Goal: Task Accomplishment & Management: Use online tool/utility

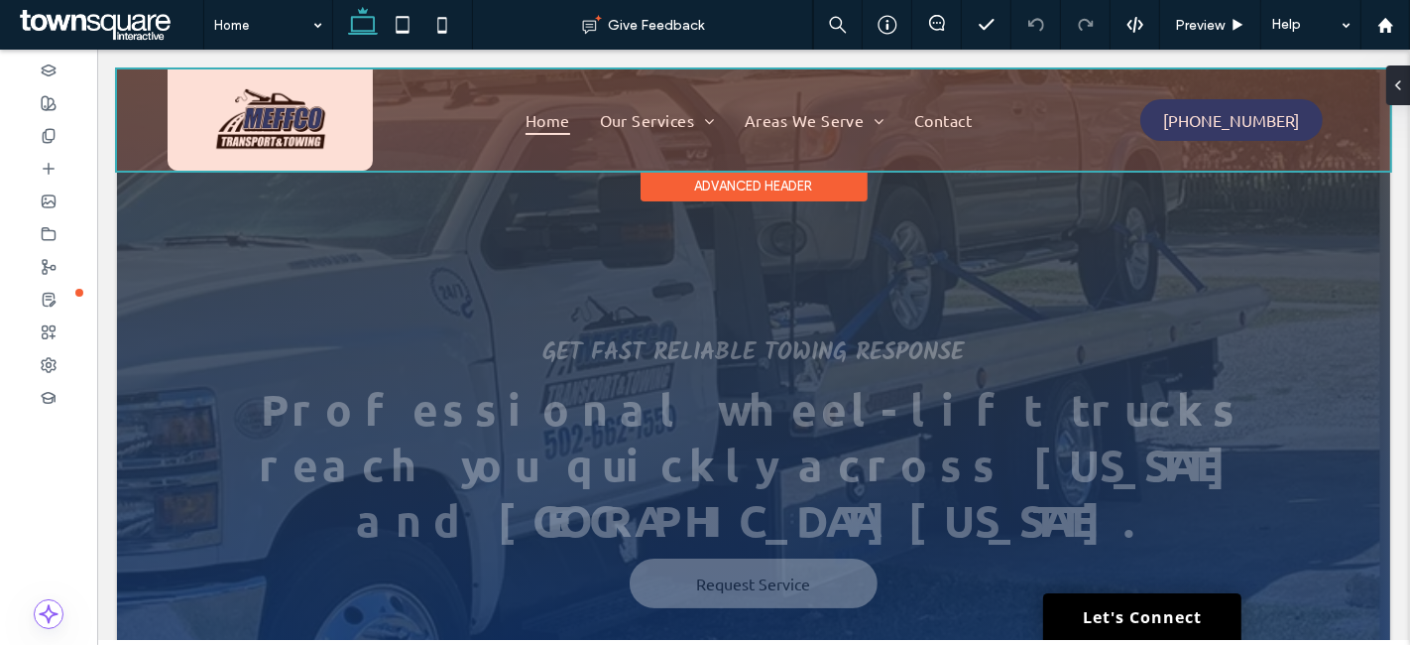
click at [648, 123] on div at bounding box center [753, 119] width 1274 height 101
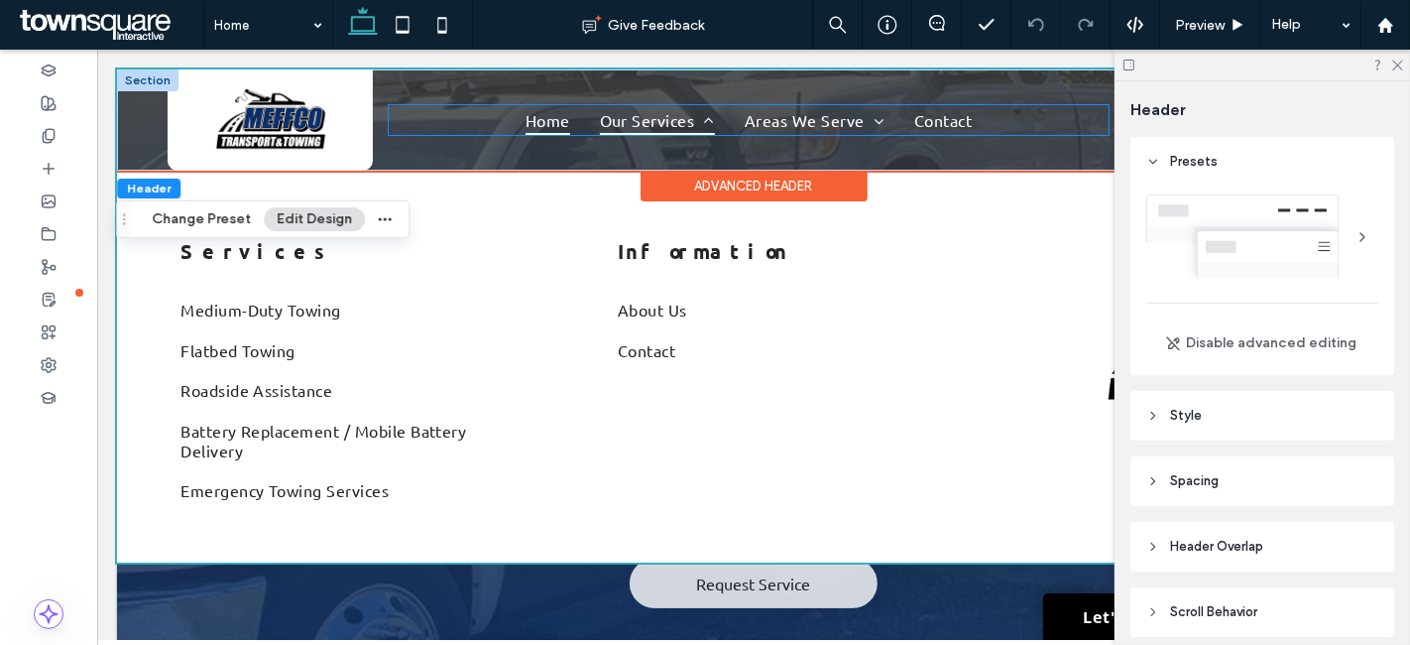
click at [681, 117] on span "Our Services" at bounding box center [656, 120] width 115 height 30
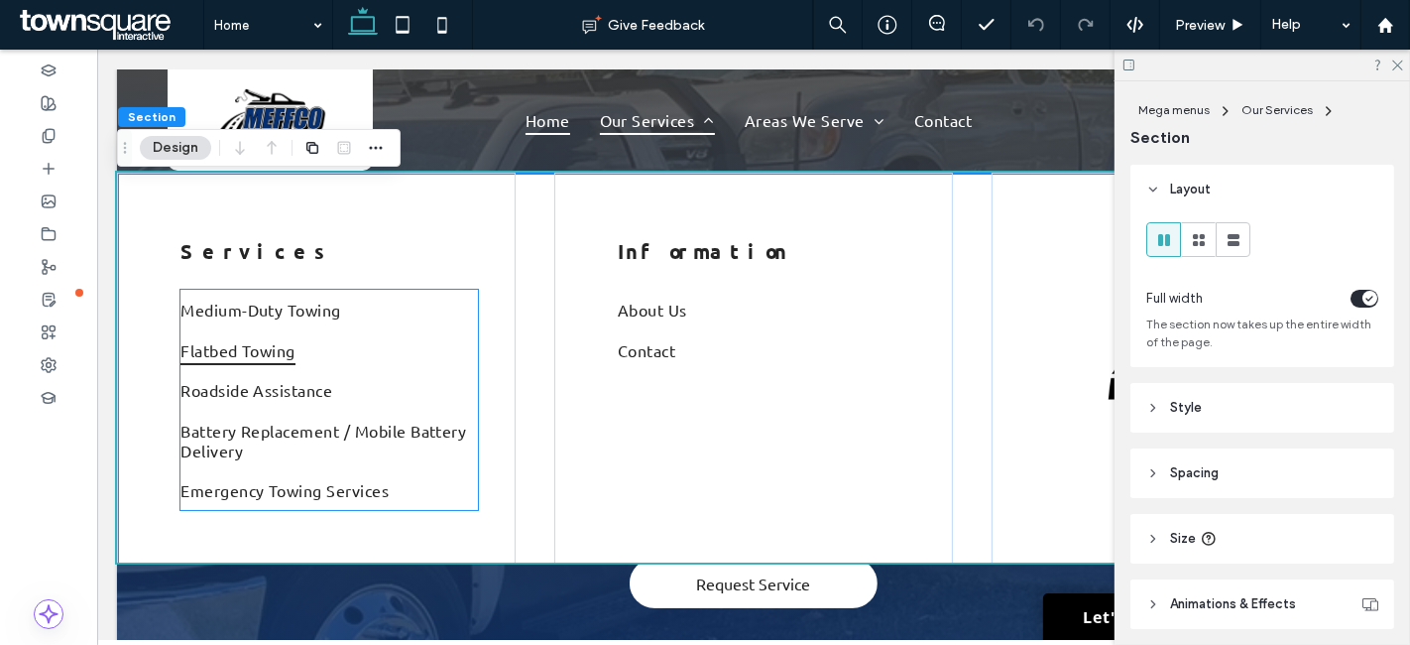
click at [405, 332] on link "Flatbed Towing" at bounding box center [329, 350] width 298 height 40
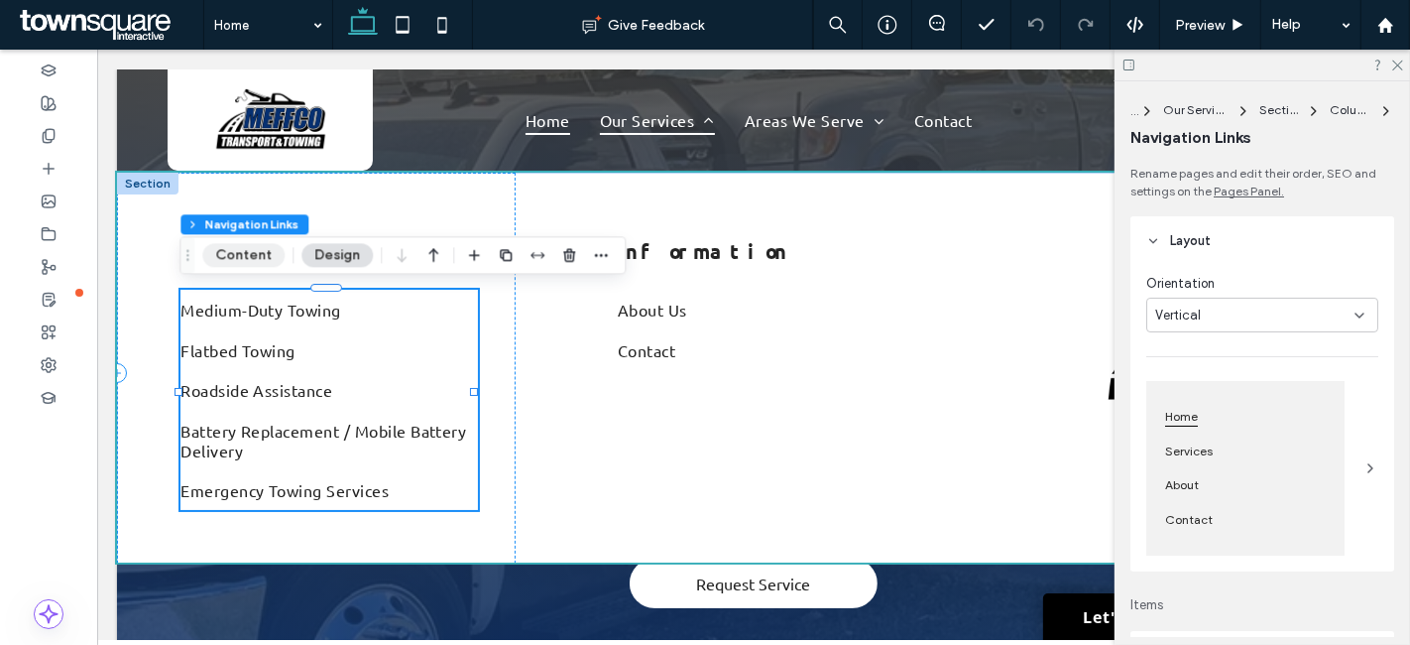
click at [260, 257] on button "Content" at bounding box center [243, 255] width 82 height 24
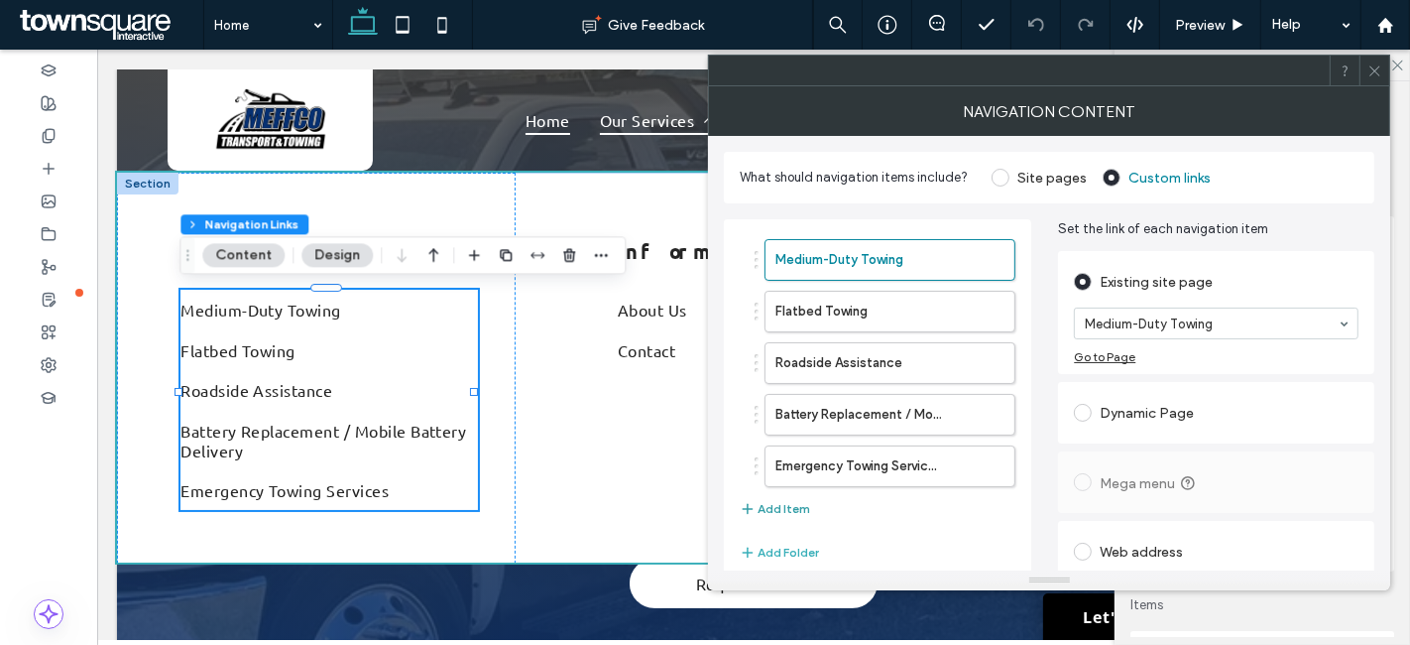
click at [778, 505] on button "Add Item" at bounding box center [775, 509] width 70 height 24
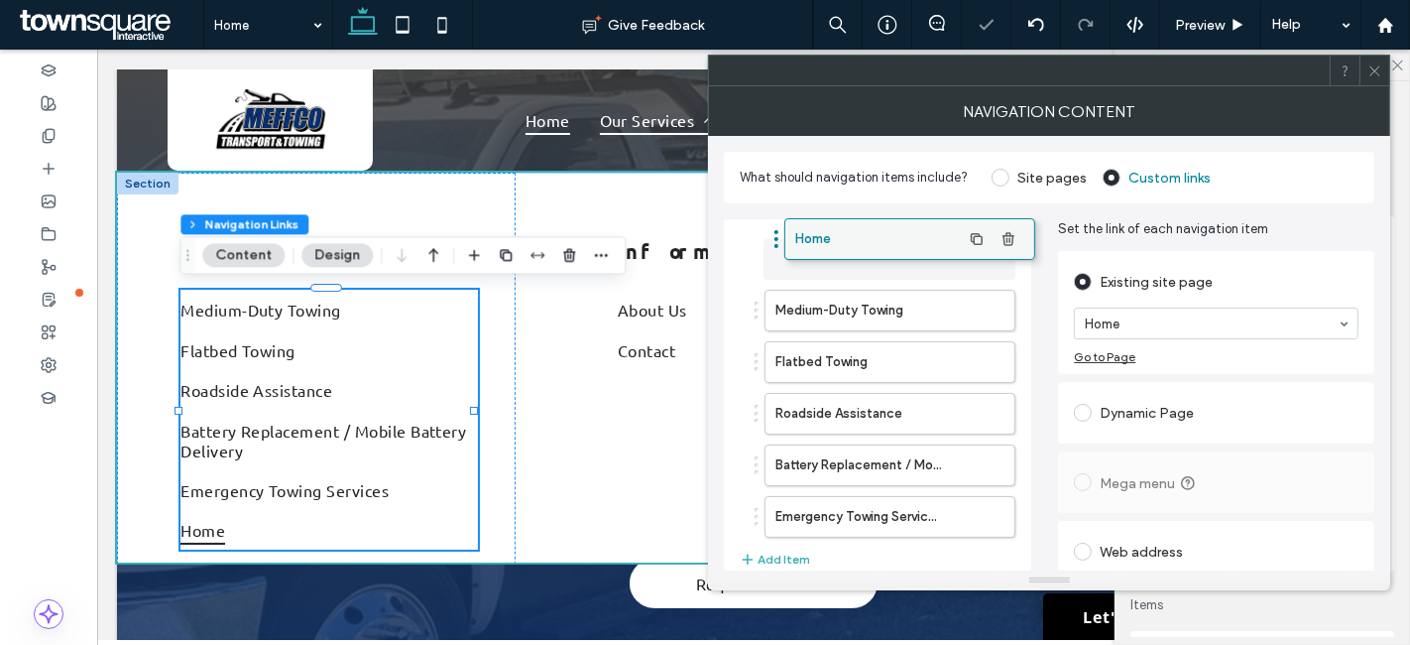
drag, startPoint x: 835, startPoint y: 517, endPoint x: 852, endPoint y: 241, distance: 276.3
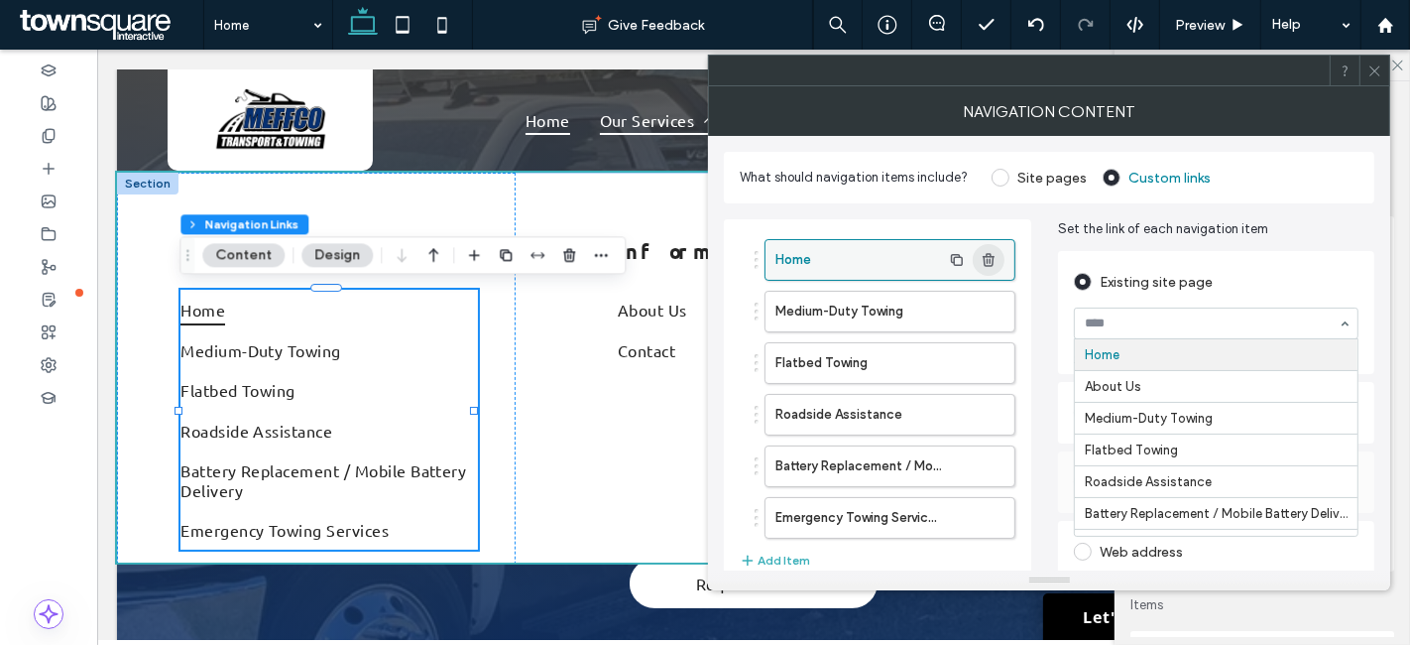
click at [989, 259] on icon "button" at bounding box center [989, 260] width 16 height 16
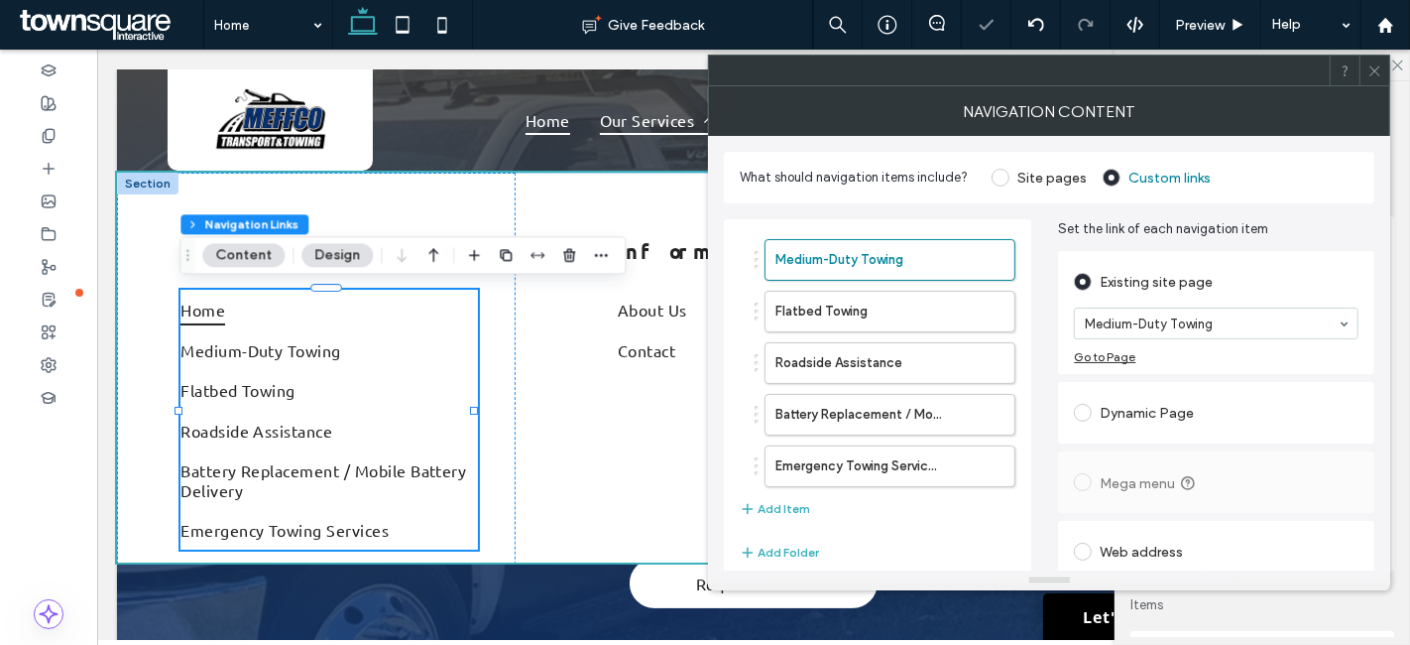
type input "*"
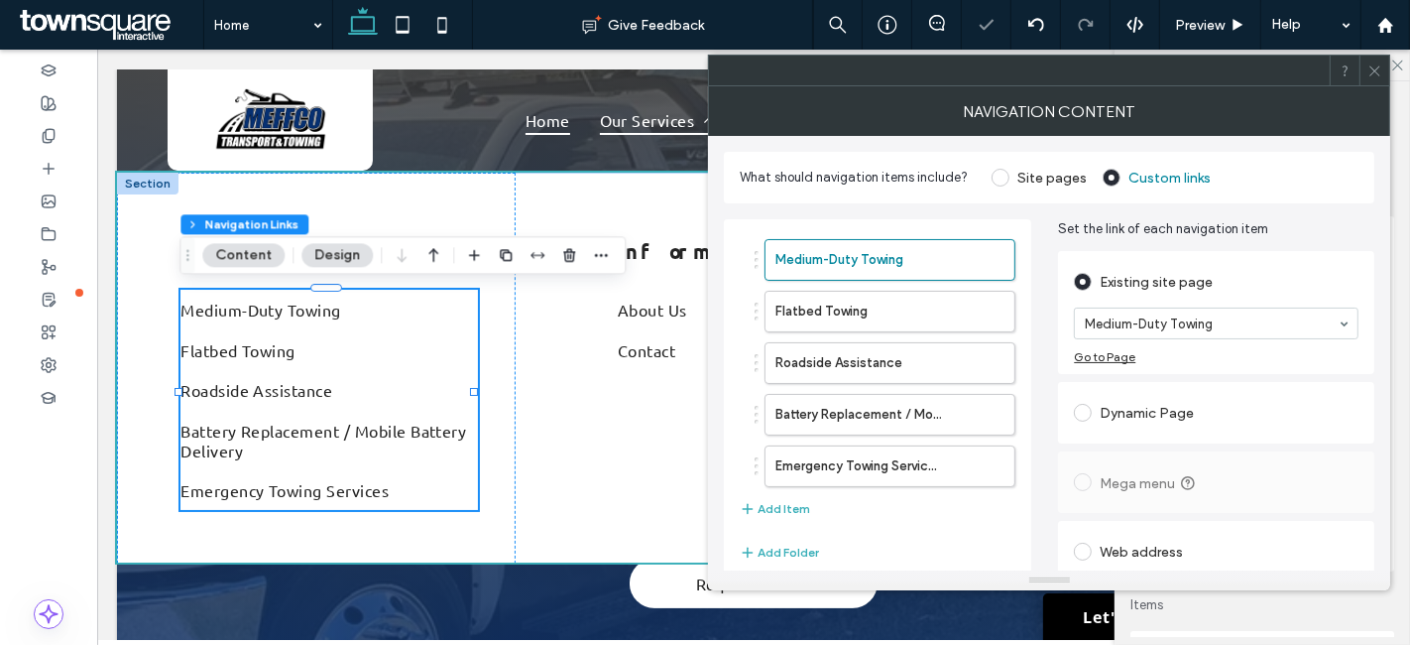
click at [1372, 63] on icon at bounding box center [1375, 70] width 15 height 15
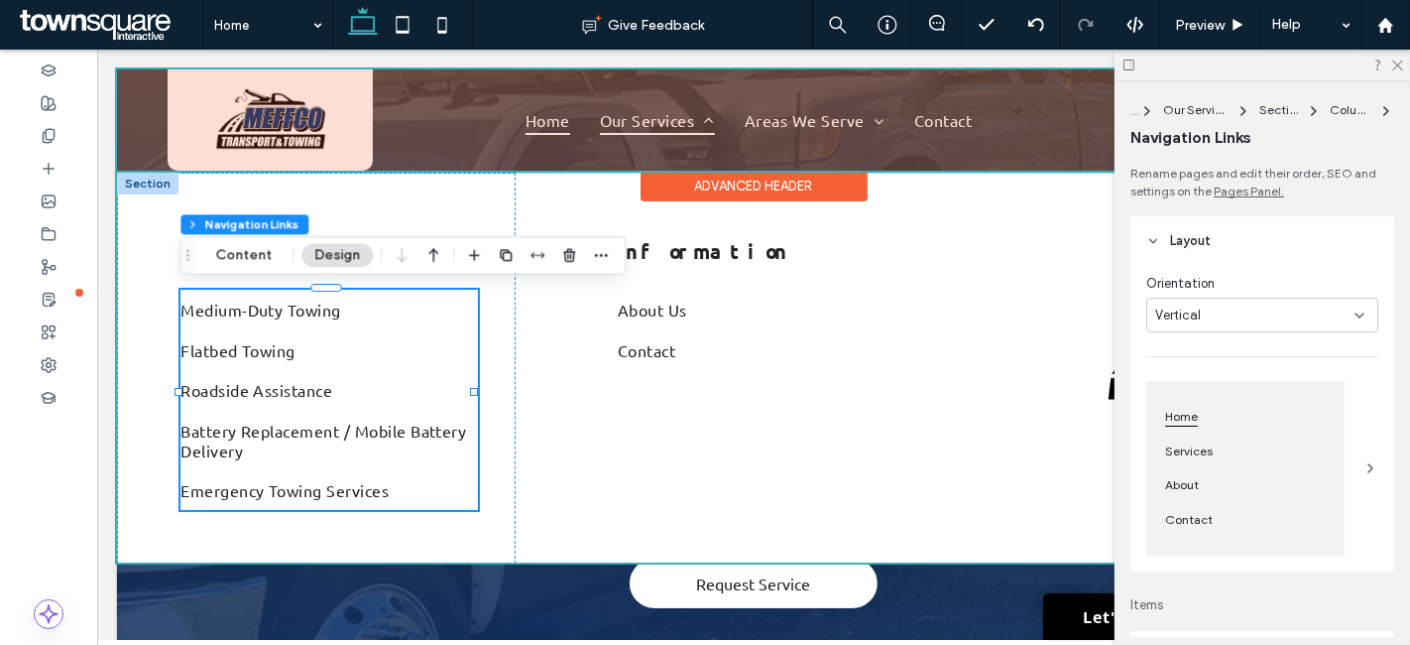
click at [620, 119] on div at bounding box center [753, 119] width 1274 height 101
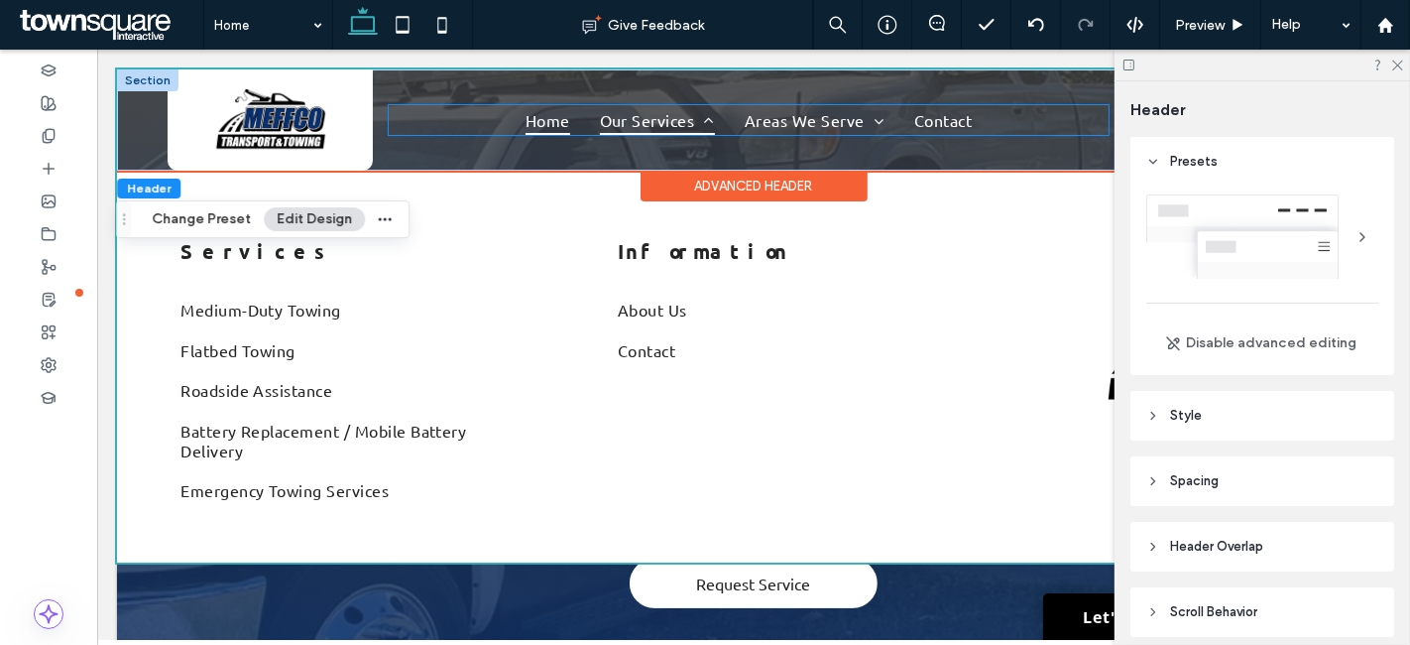
click at [654, 116] on span "Our Services" at bounding box center [656, 120] width 115 height 30
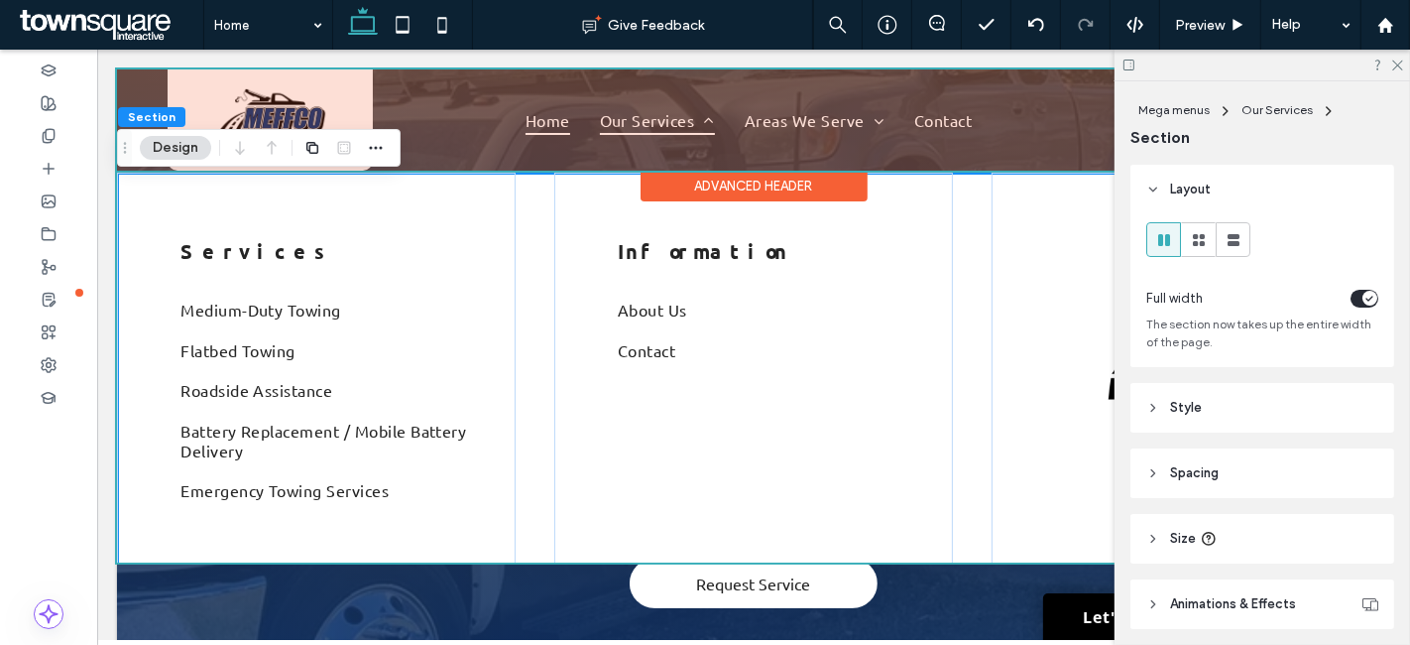
click at [845, 112] on div at bounding box center [753, 119] width 1274 height 101
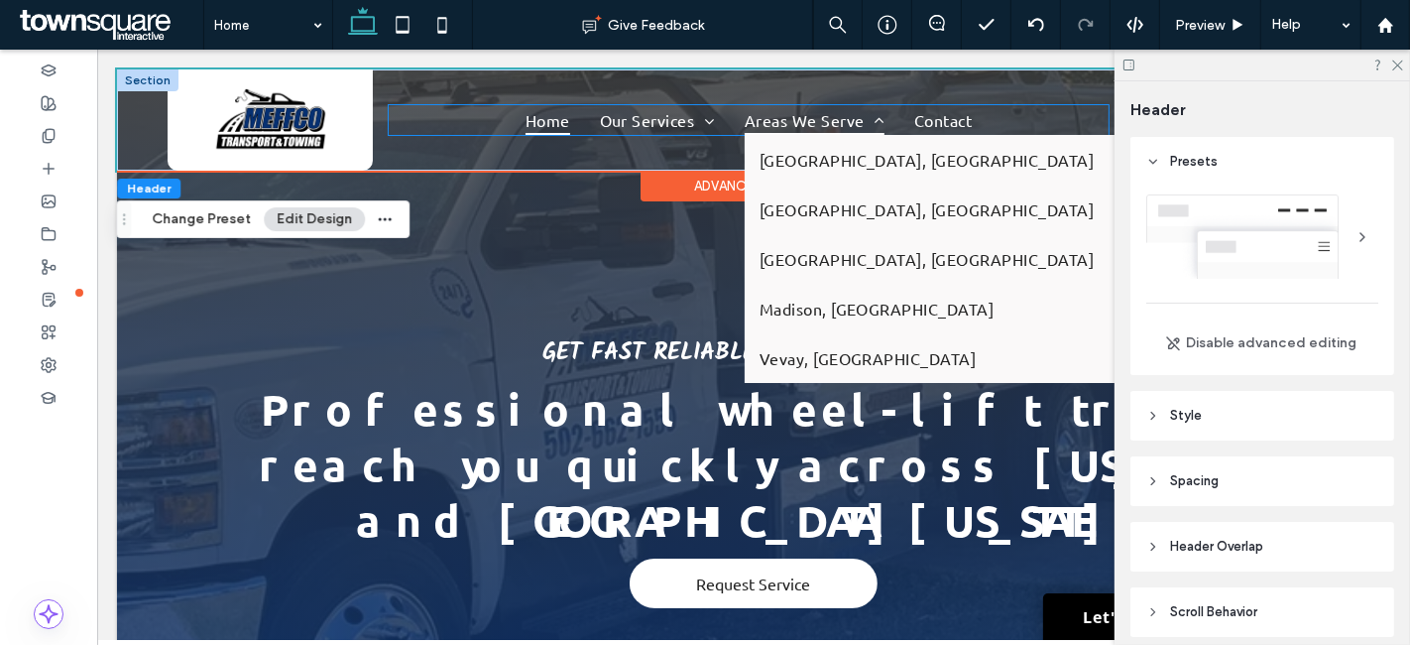
click at [831, 117] on span "Areas We Serve" at bounding box center [814, 120] width 140 height 30
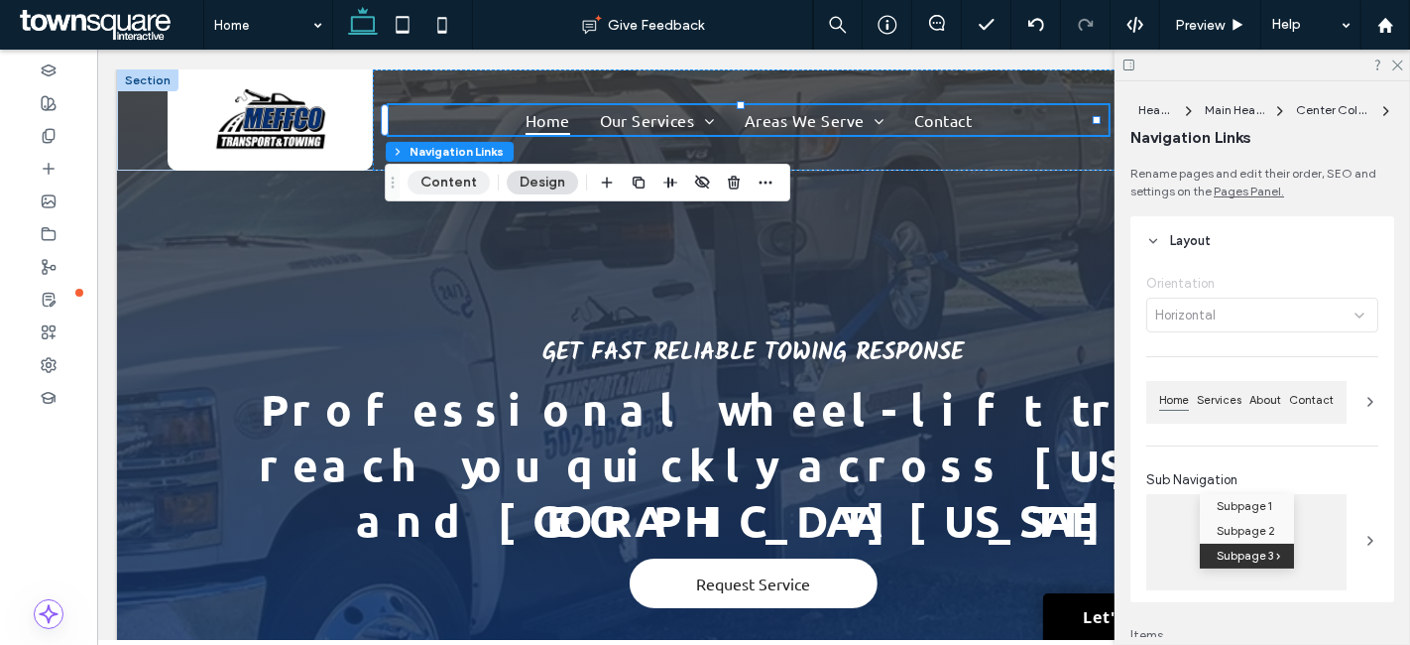
click at [447, 175] on button "Content" at bounding box center [449, 183] width 82 height 24
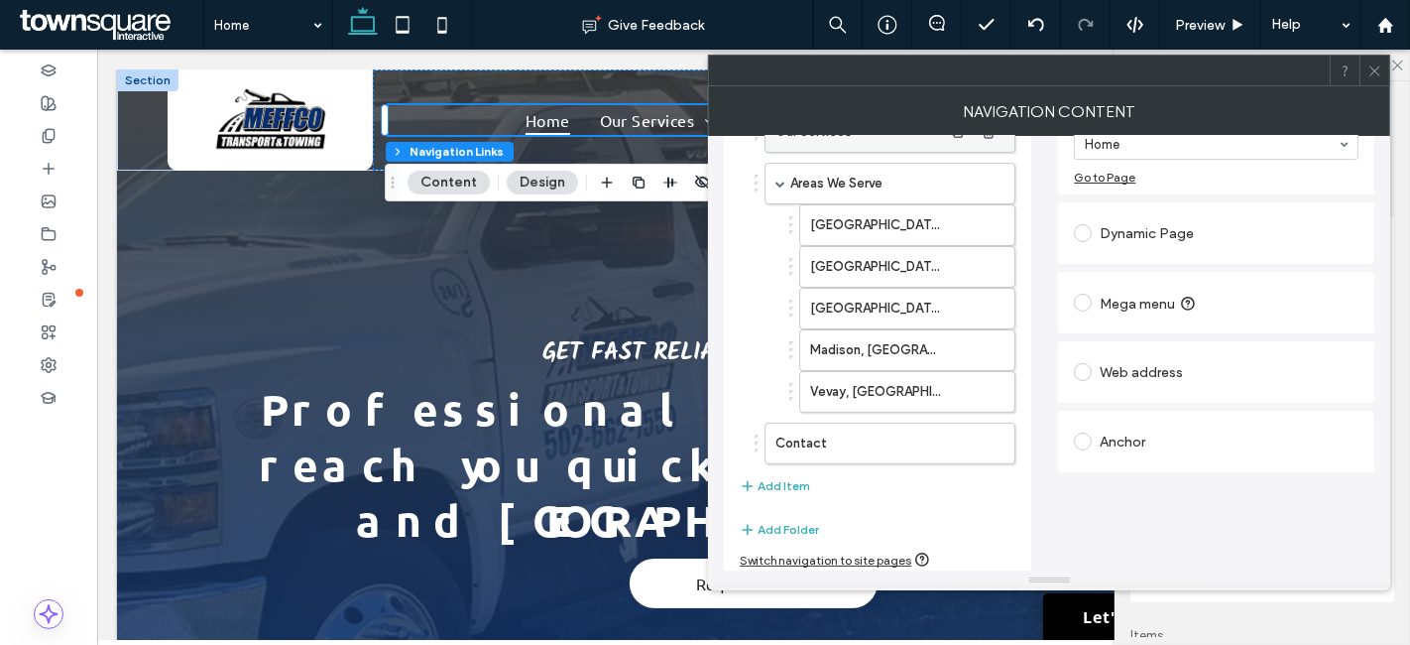
scroll to position [181, 0]
click at [954, 441] on icon "button" at bounding box center [957, 442] width 16 height 16
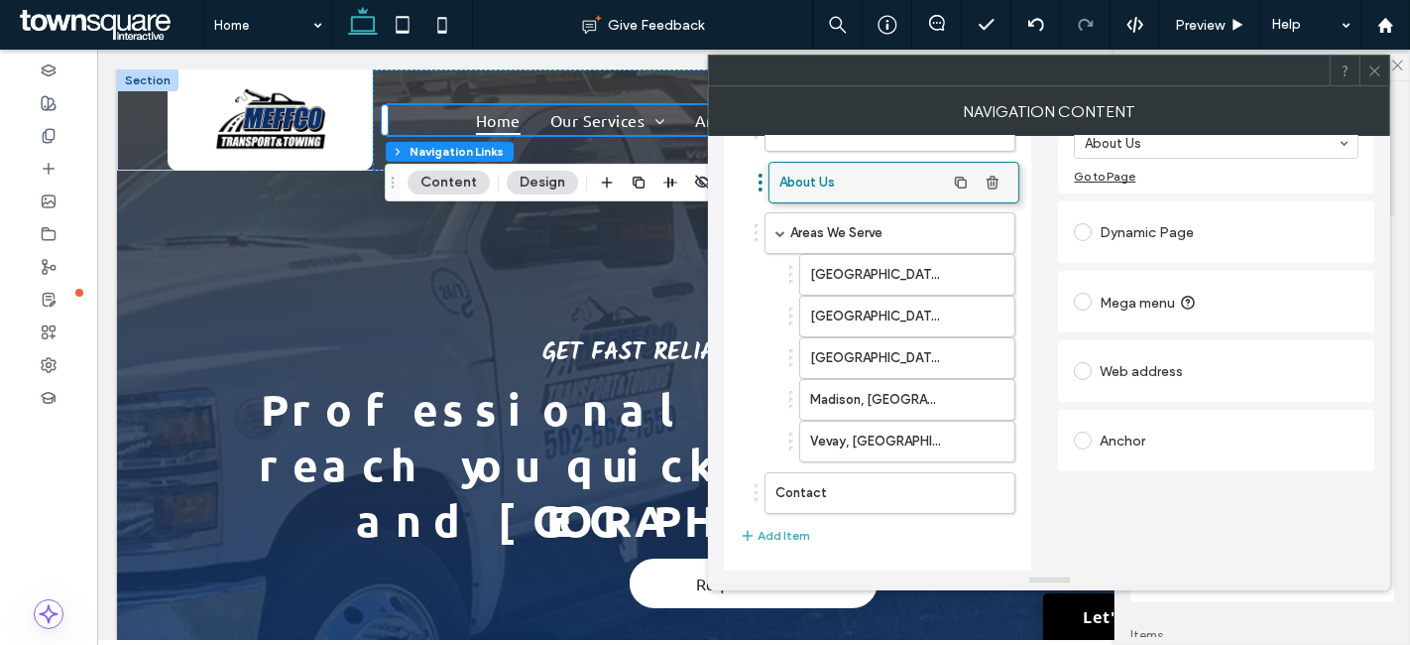
drag, startPoint x: 891, startPoint y: 498, endPoint x: 895, endPoint y: 192, distance: 305.5
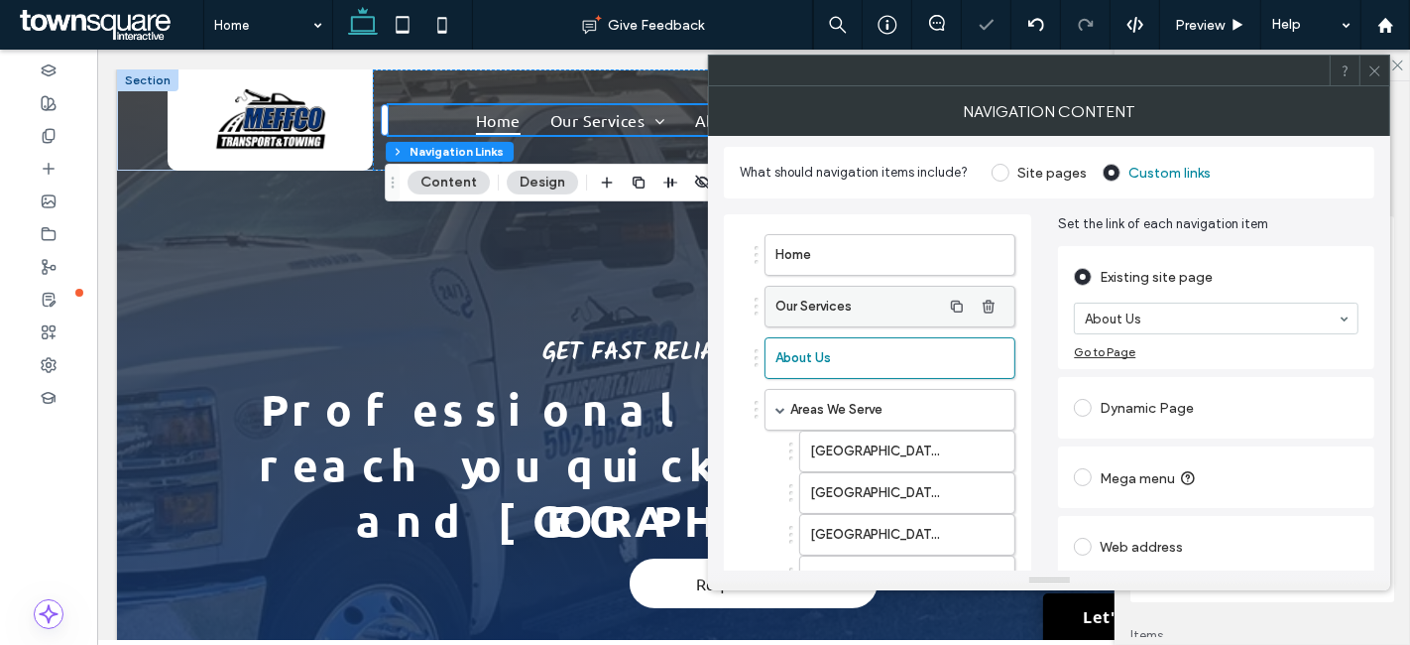
scroll to position [0, 0]
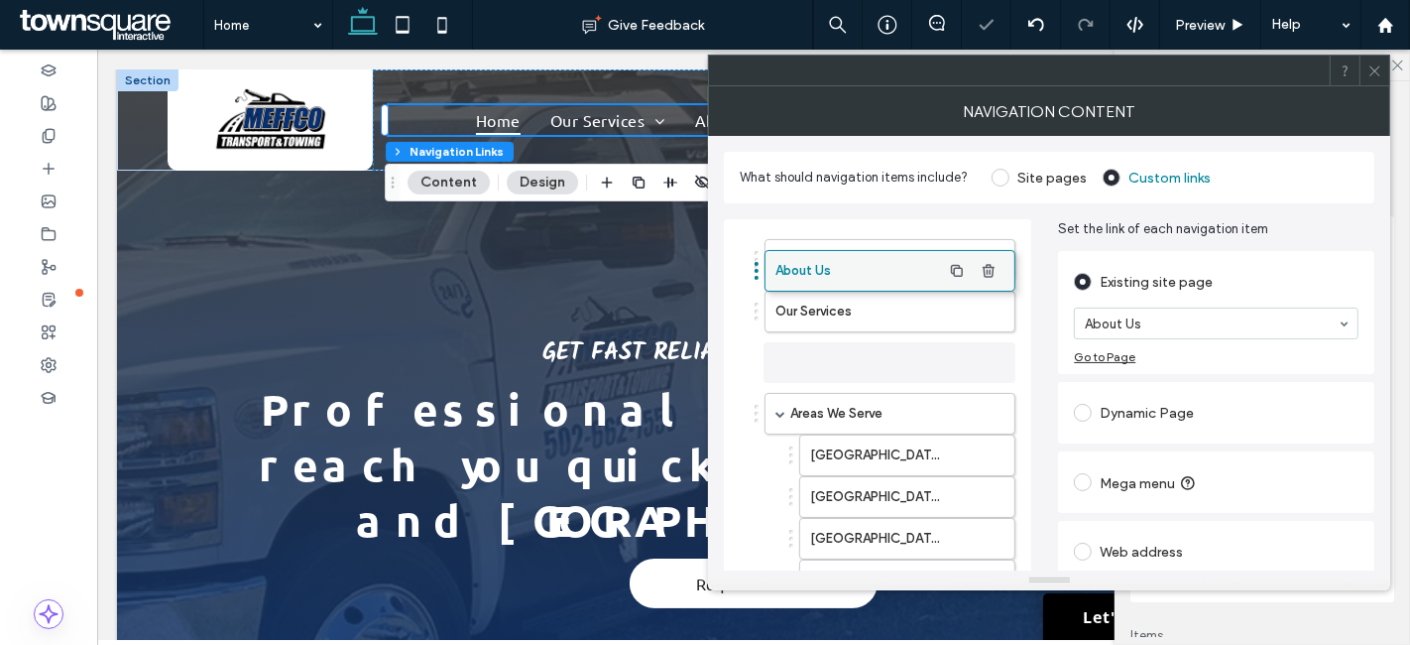
drag, startPoint x: 841, startPoint y: 362, endPoint x: 841, endPoint y: 273, distance: 89.3
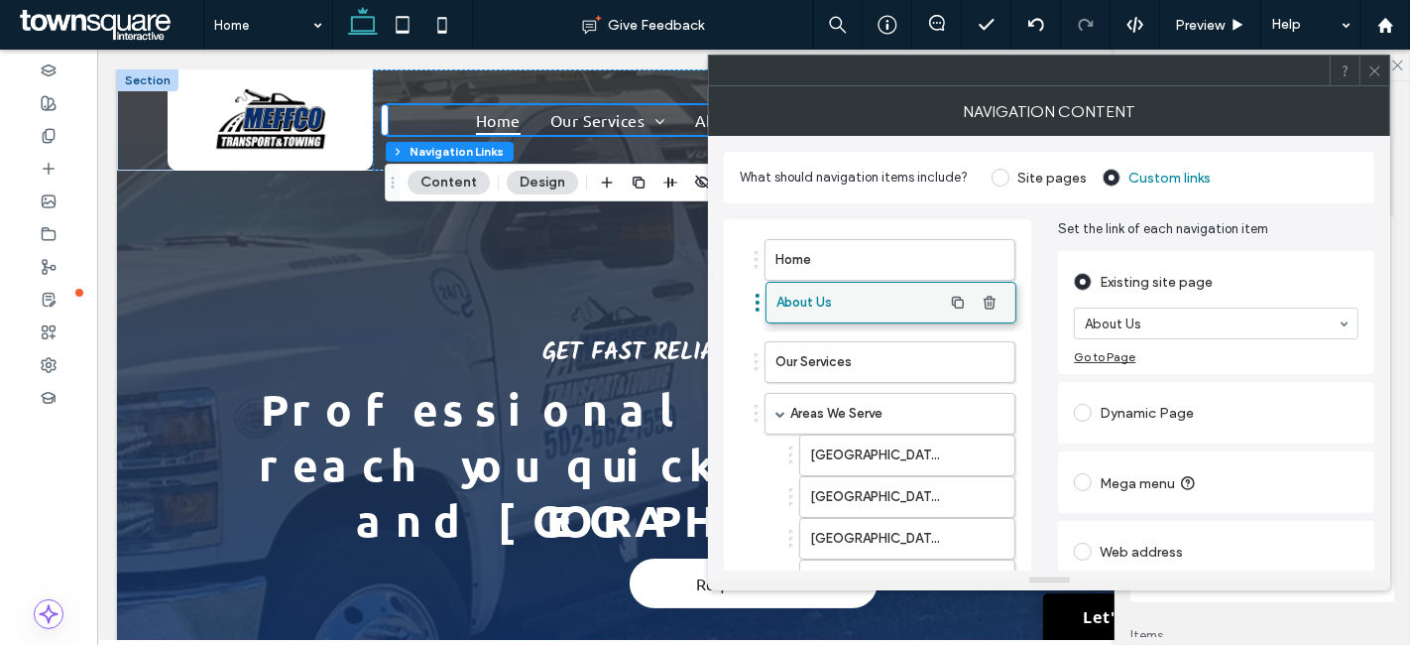
drag, startPoint x: 832, startPoint y: 364, endPoint x: 833, endPoint y: 306, distance: 58.5
type input "*"
click at [1373, 63] on icon at bounding box center [1375, 70] width 15 height 15
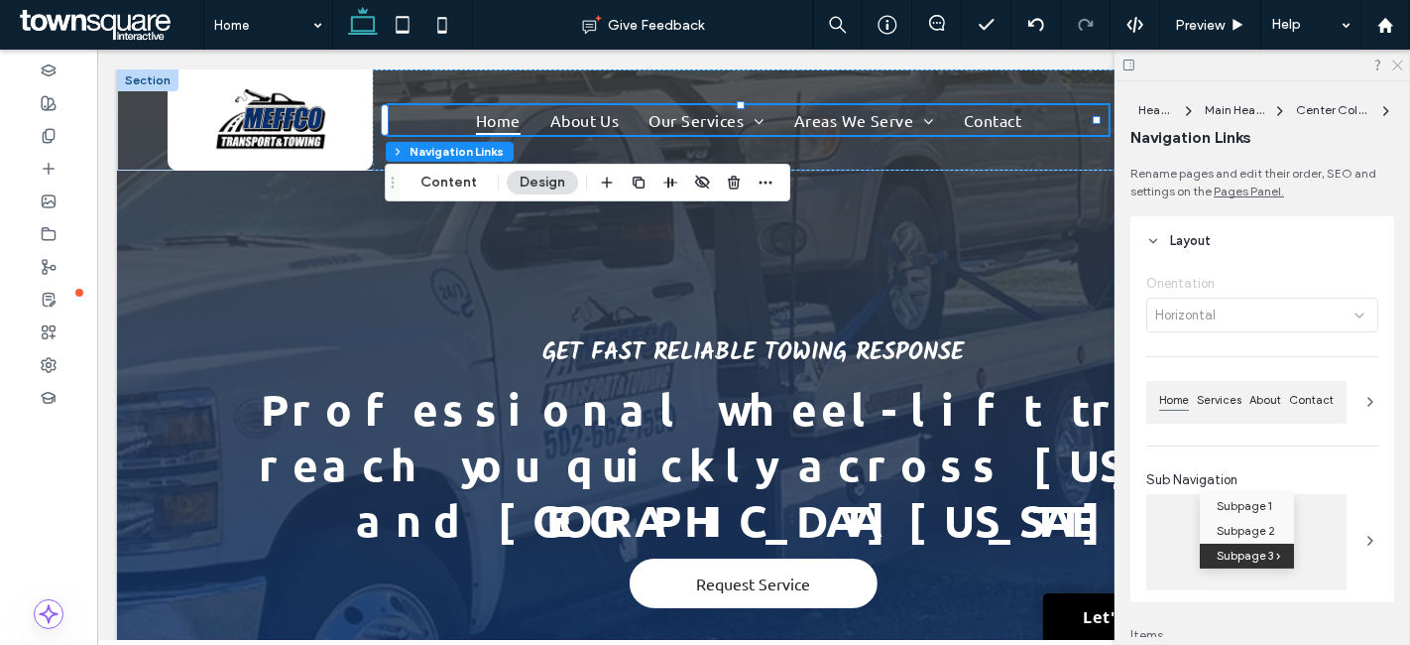
click at [1397, 62] on icon at bounding box center [1397, 64] width 13 height 13
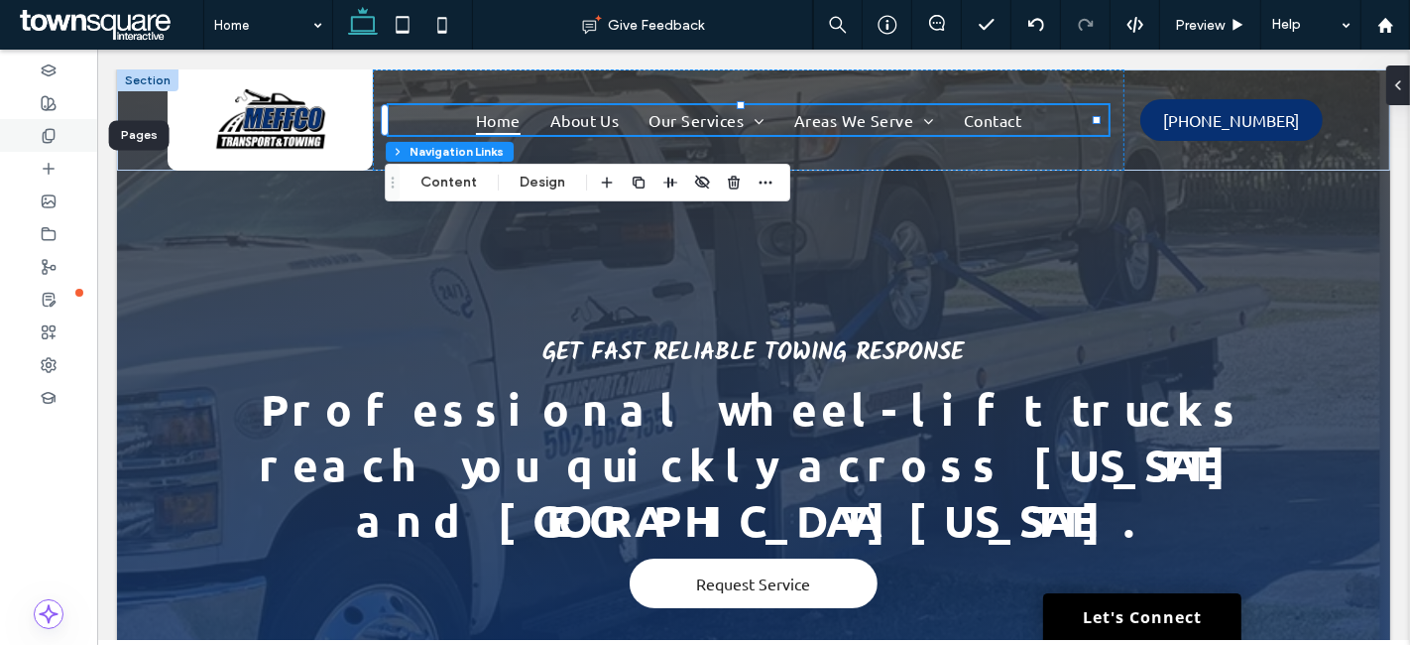
click at [38, 129] on div at bounding box center [48, 135] width 97 height 33
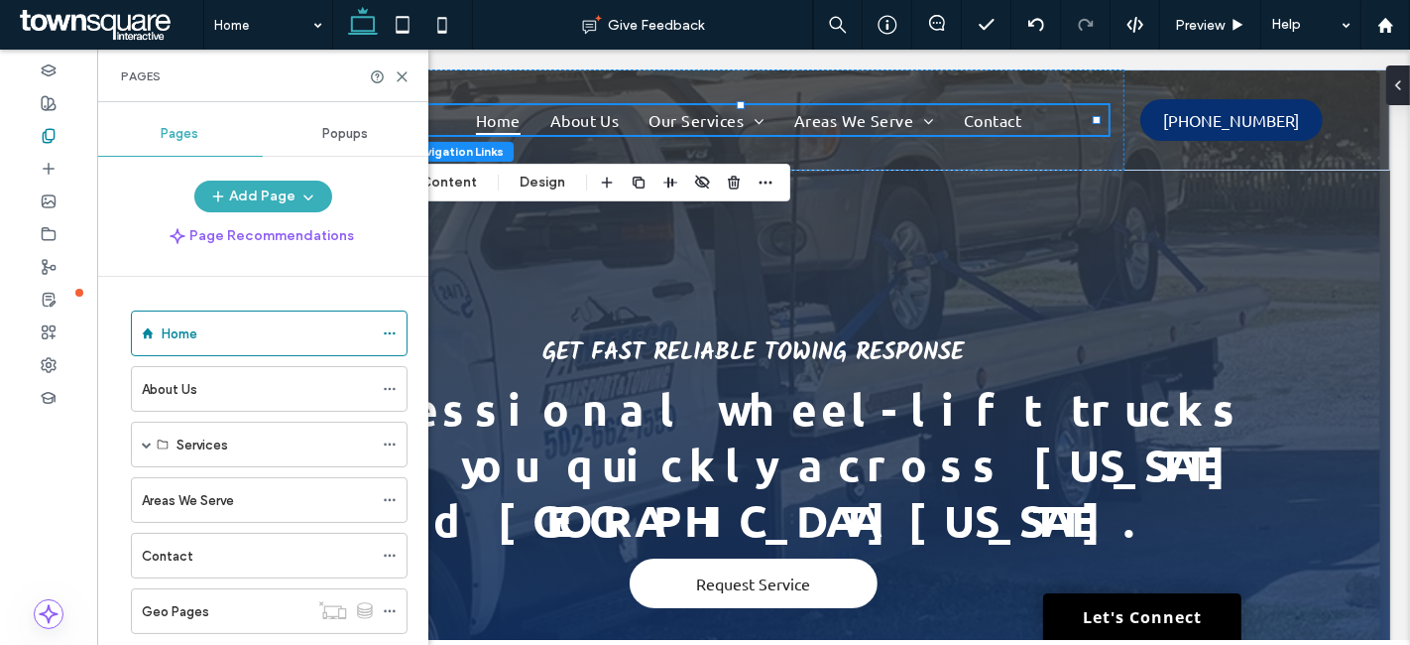
scroll to position [44, 0]
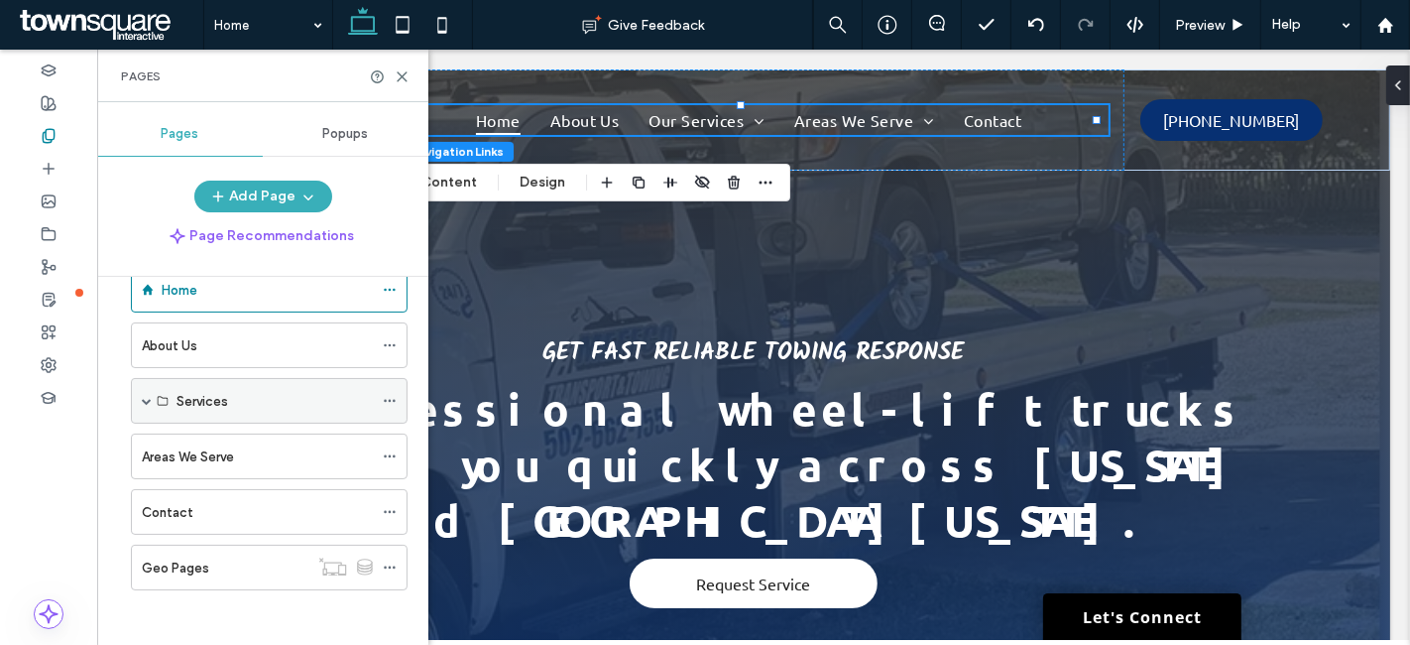
click at [139, 394] on div "Services" at bounding box center [269, 401] width 277 height 46
click at [150, 396] on span at bounding box center [147, 401] width 10 height 10
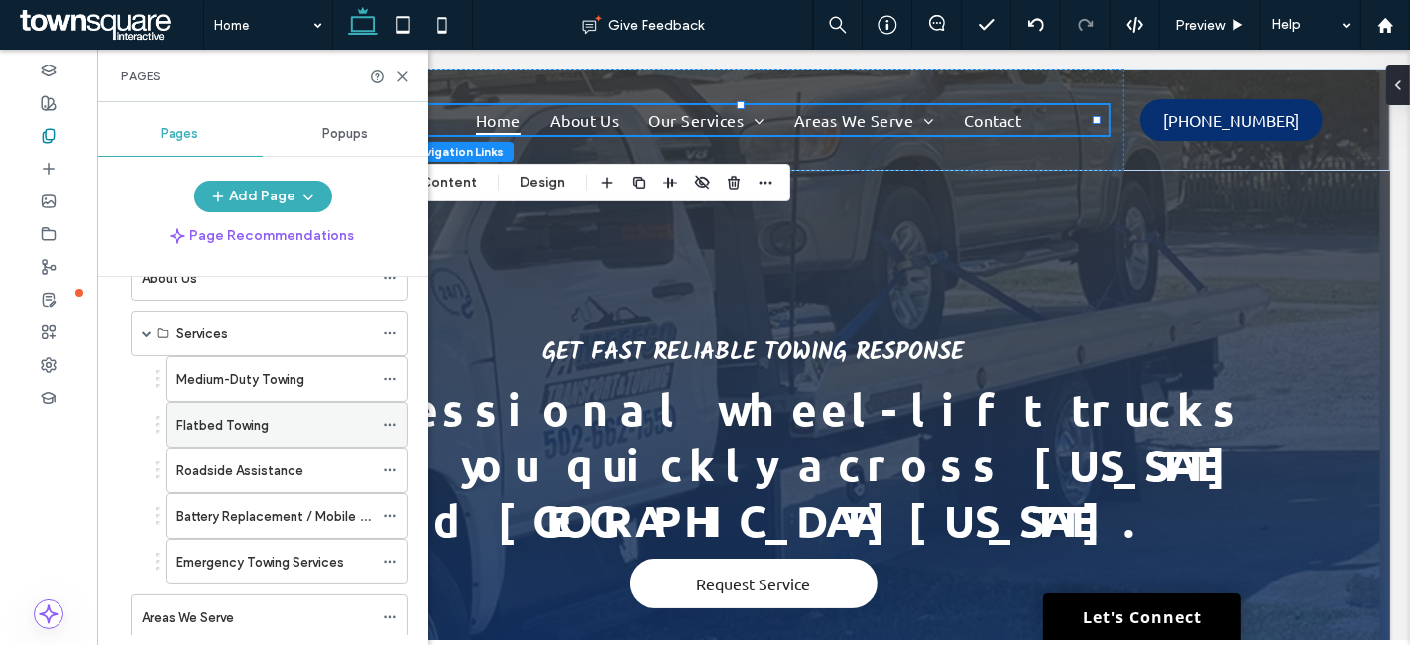
scroll to position [154, 0]
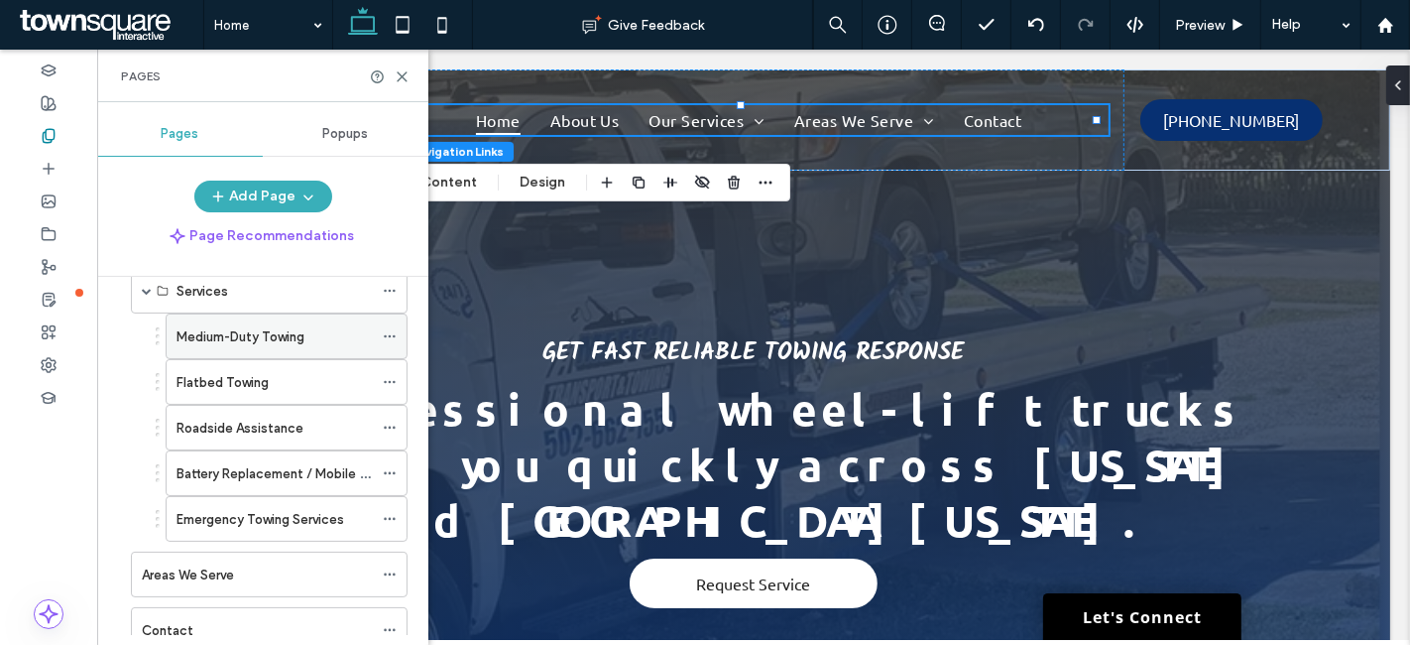
click at [388, 331] on icon at bounding box center [390, 336] width 14 height 14
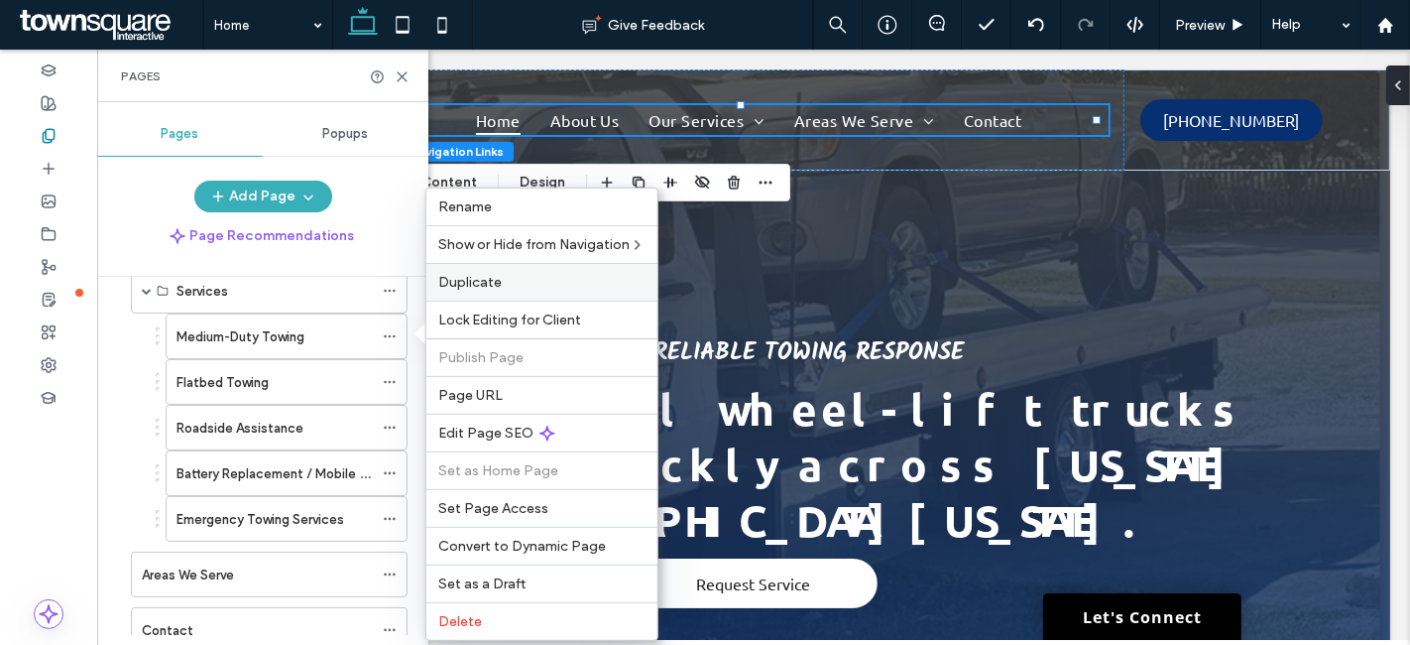
click at [511, 275] on label "Duplicate" at bounding box center [541, 282] width 207 height 17
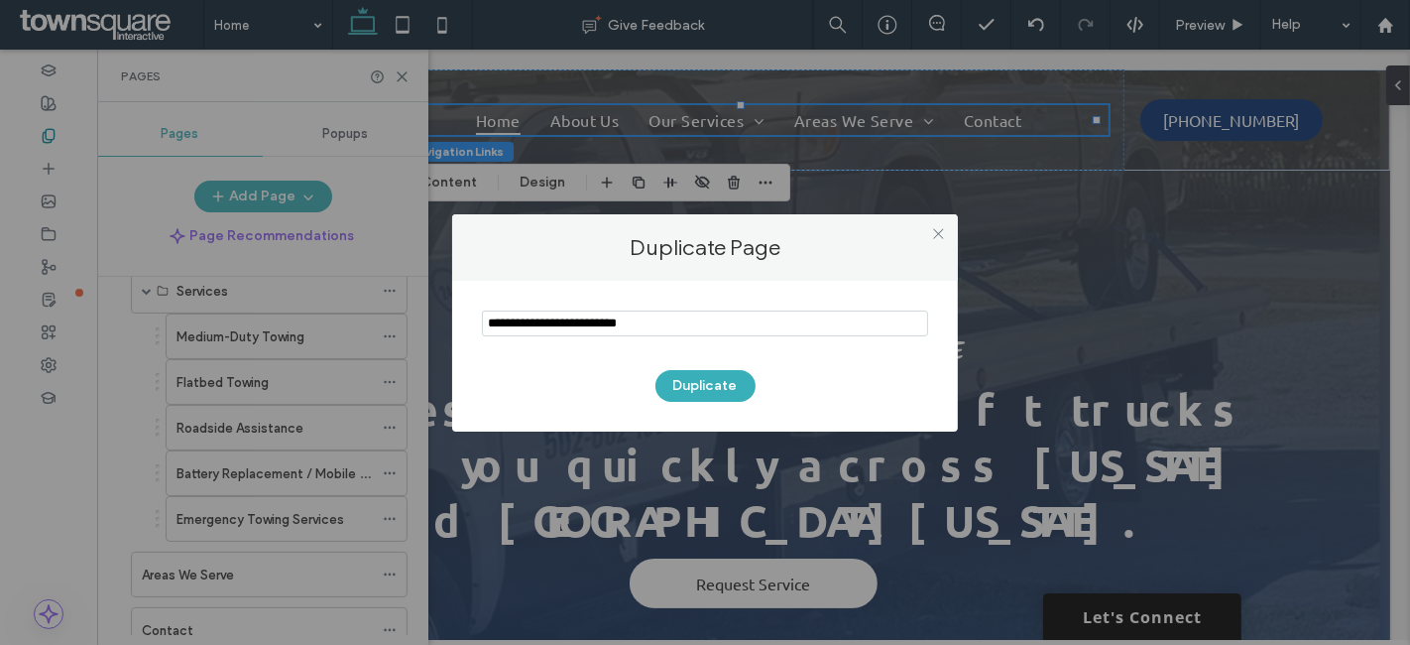
click at [585, 310] on input "notEmpty" at bounding box center [705, 323] width 446 height 26
paste input "**********"
click at [620, 331] on input "notEmpty" at bounding box center [705, 323] width 446 height 26
paste input "**********"
type input "**********"
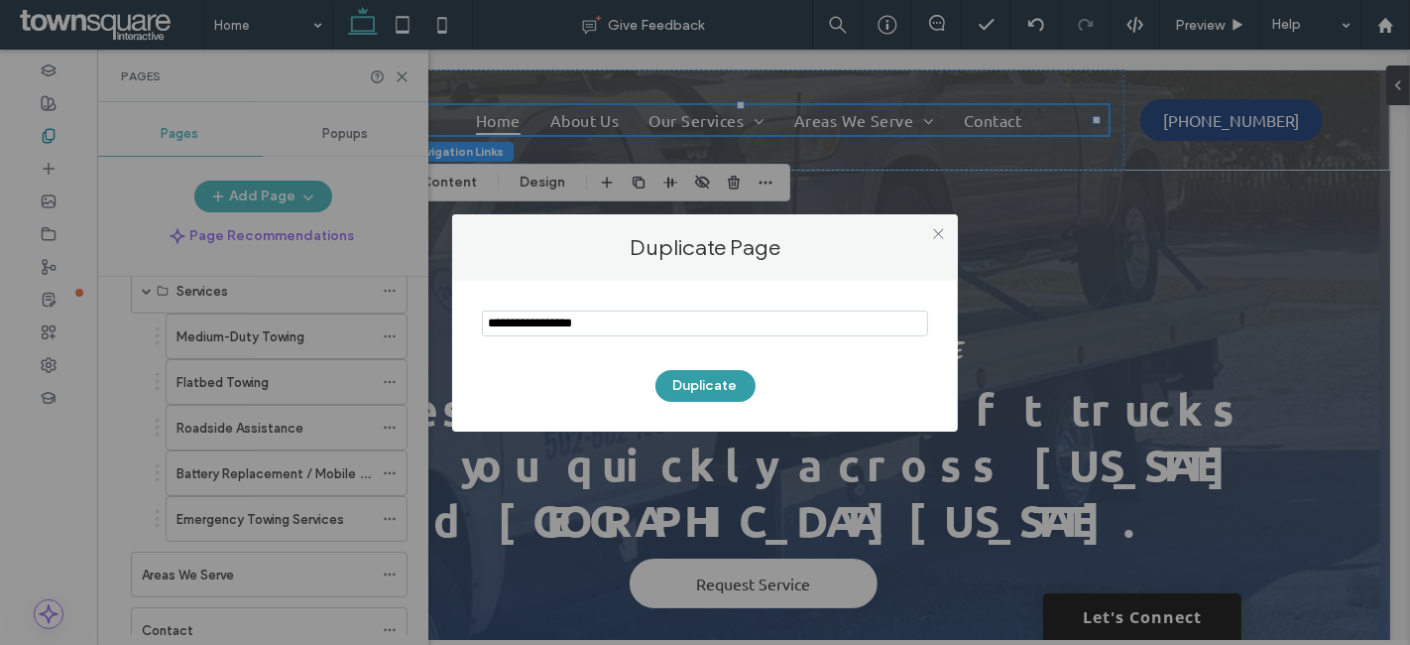
click at [695, 378] on button "Duplicate" at bounding box center [706, 386] width 100 height 32
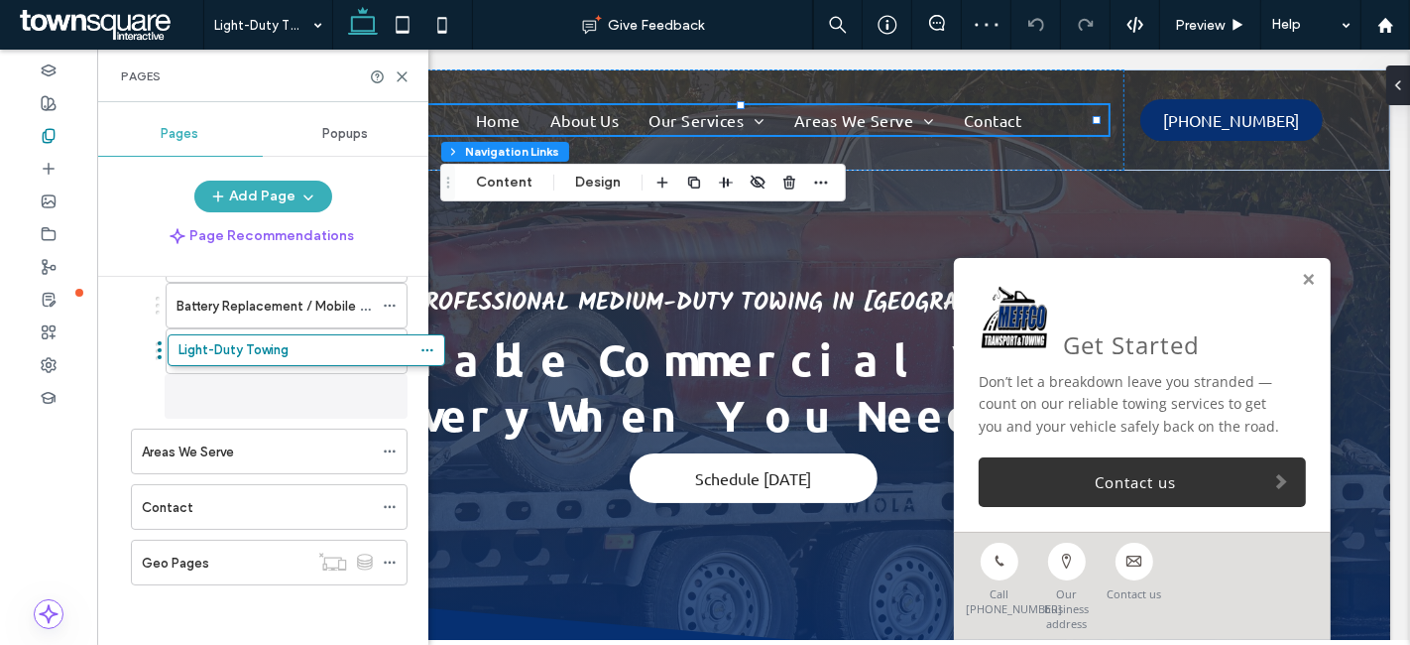
scroll to position [314, 0]
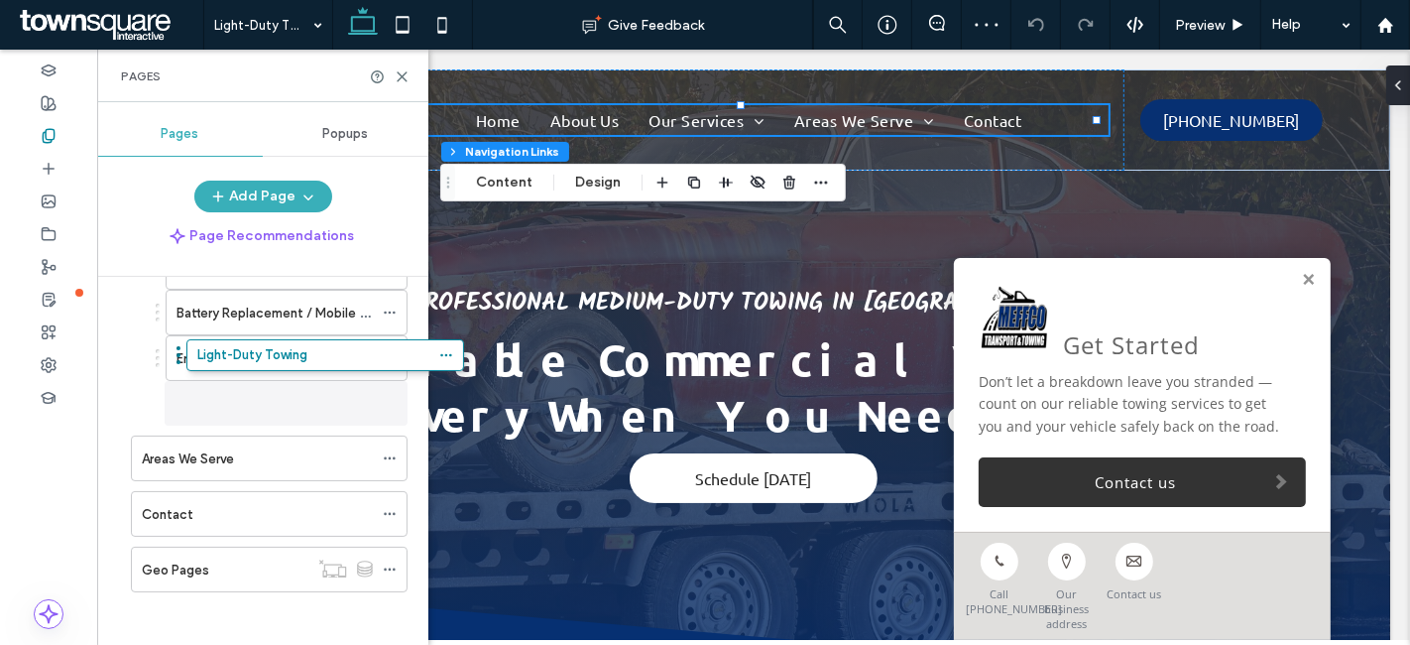
drag, startPoint x: 301, startPoint y: 574, endPoint x: 356, endPoint y: 372, distance: 209.8
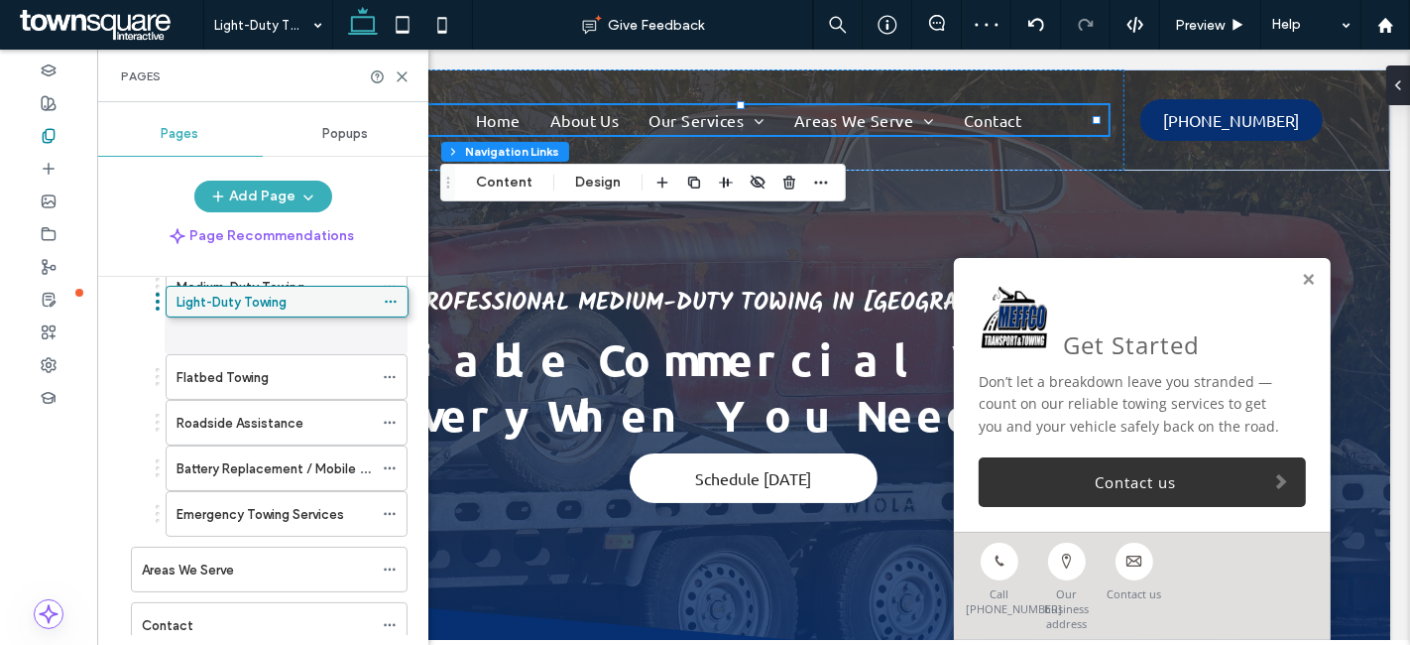
scroll to position [124, 0]
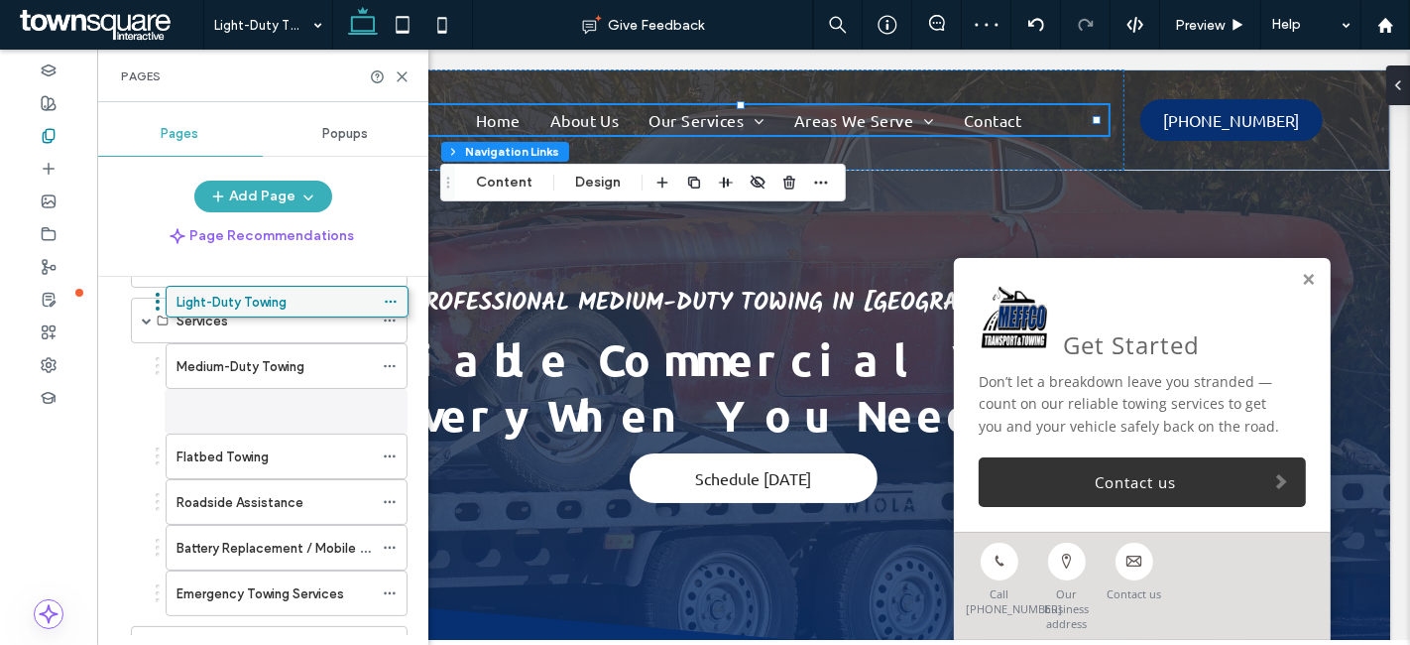
drag, startPoint x: 235, startPoint y: 501, endPoint x: 235, endPoint y: 292, distance: 209.3
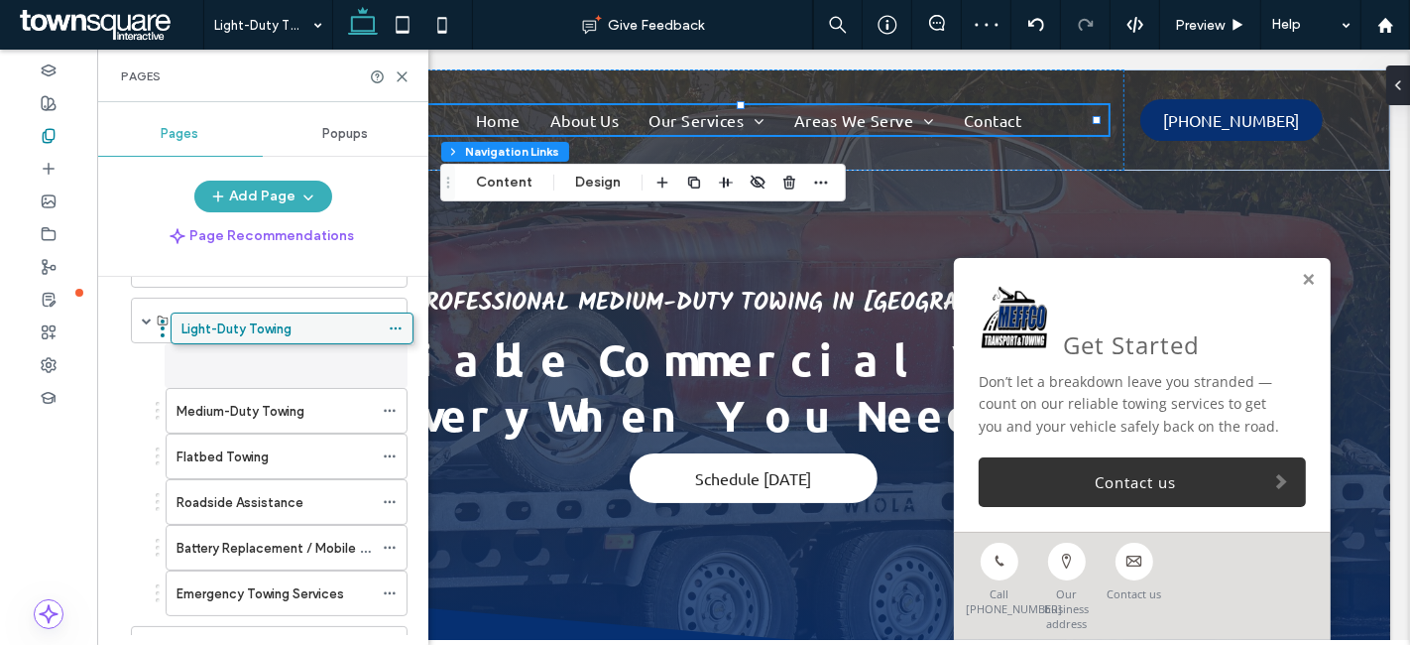
drag, startPoint x: 220, startPoint y: 415, endPoint x: 226, endPoint y: 332, distance: 82.5
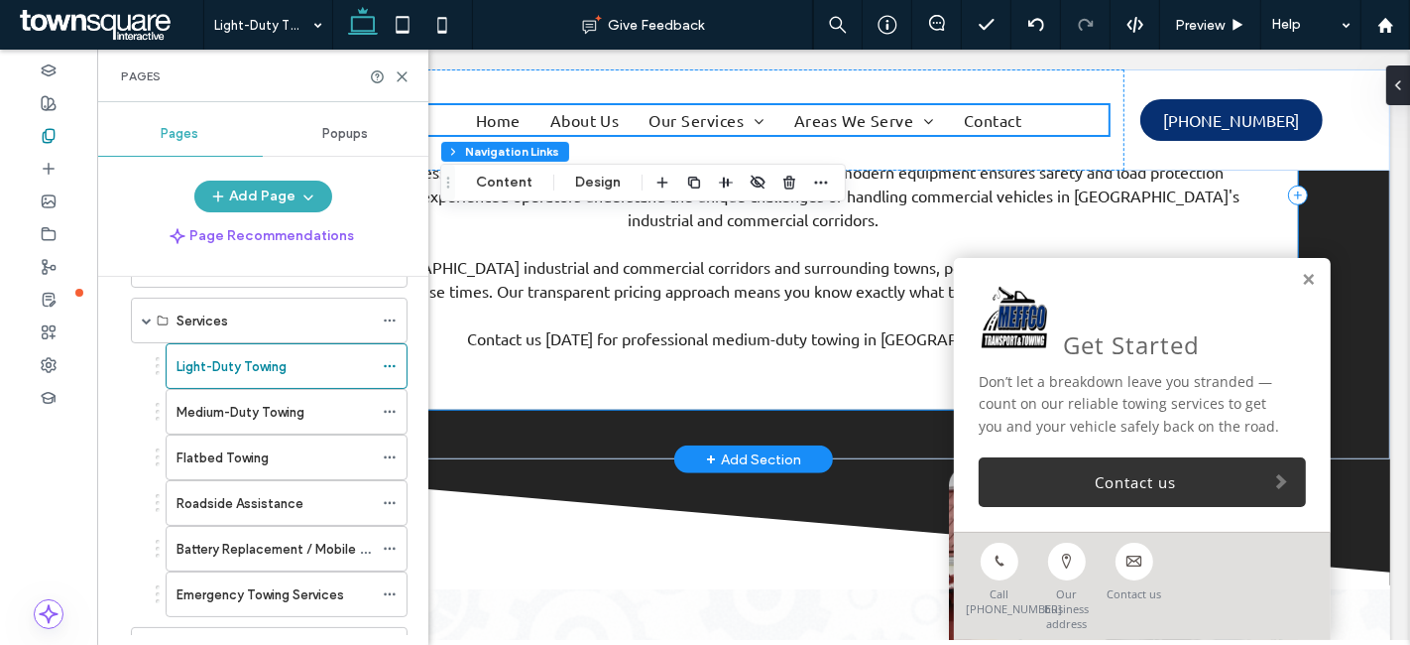
scroll to position [1102, 0]
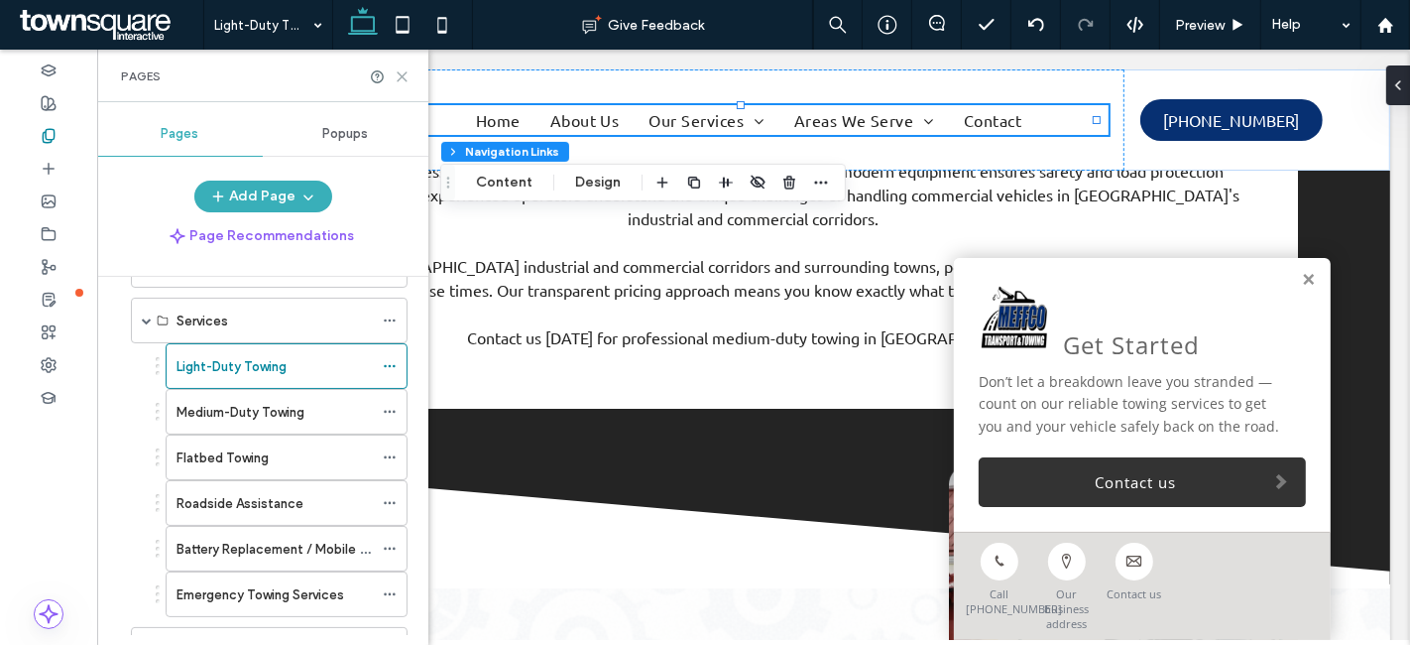
click at [396, 75] on icon at bounding box center [402, 76] width 15 height 15
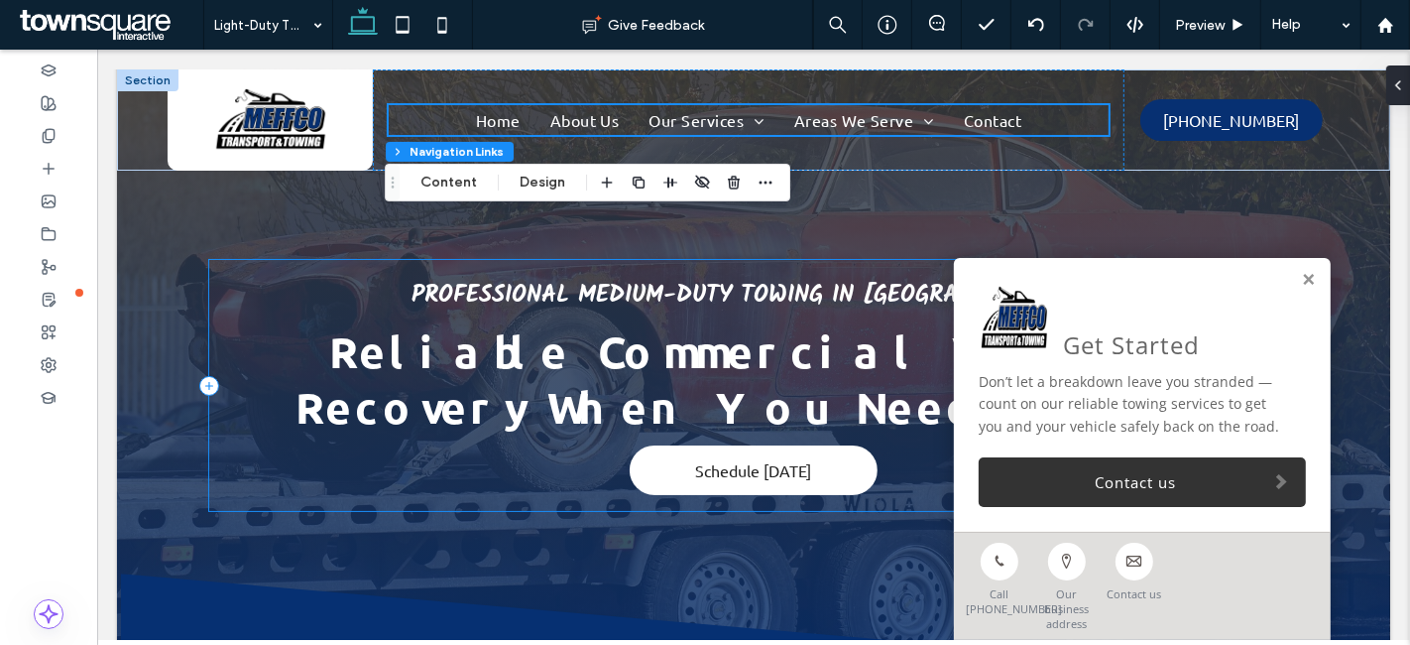
scroll to position [0, 0]
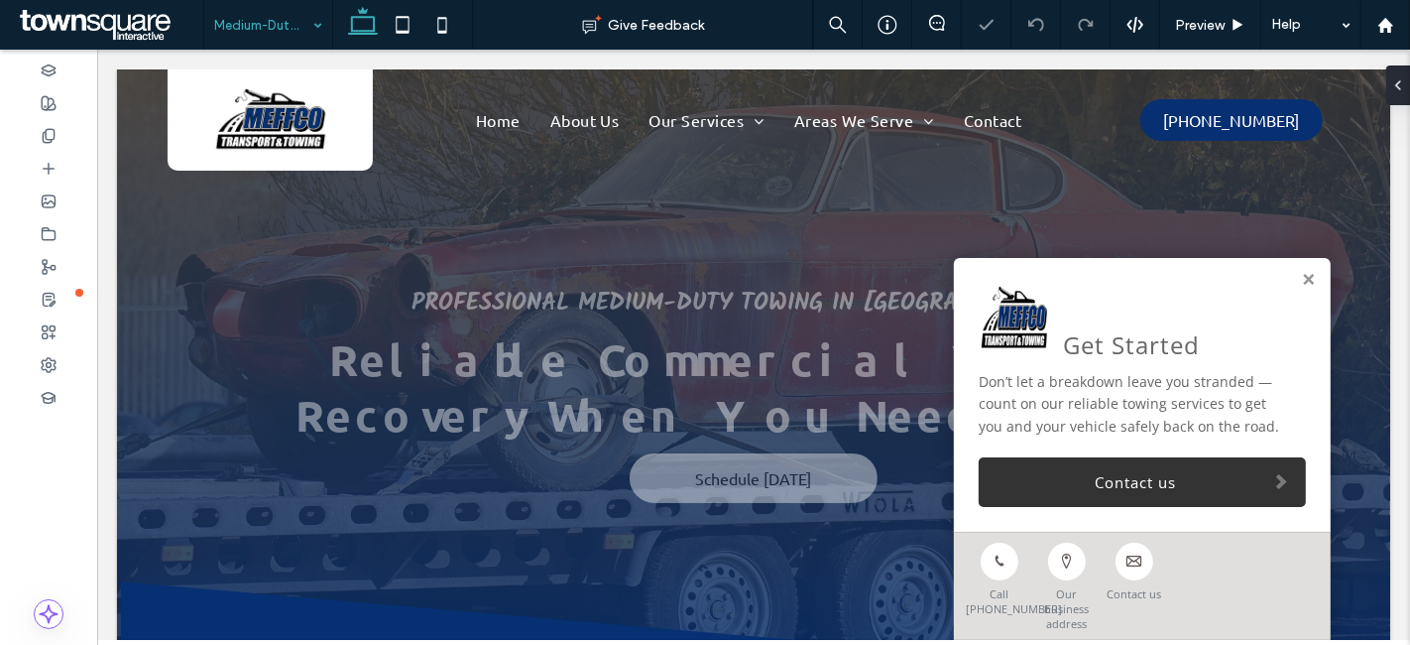
click at [292, 17] on input at bounding box center [263, 25] width 98 height 50
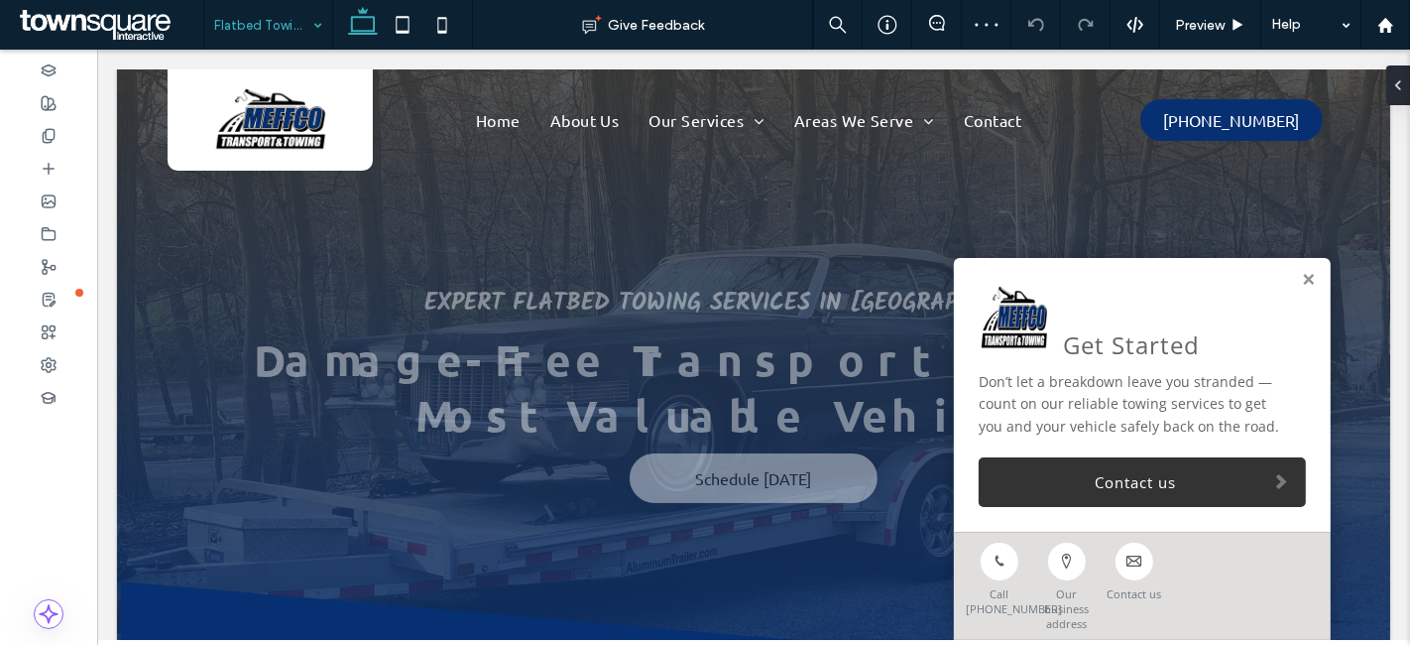
click at [308, 25] on div "Flatbed Towing" at bounding box center [268, 25] width 128 height 50
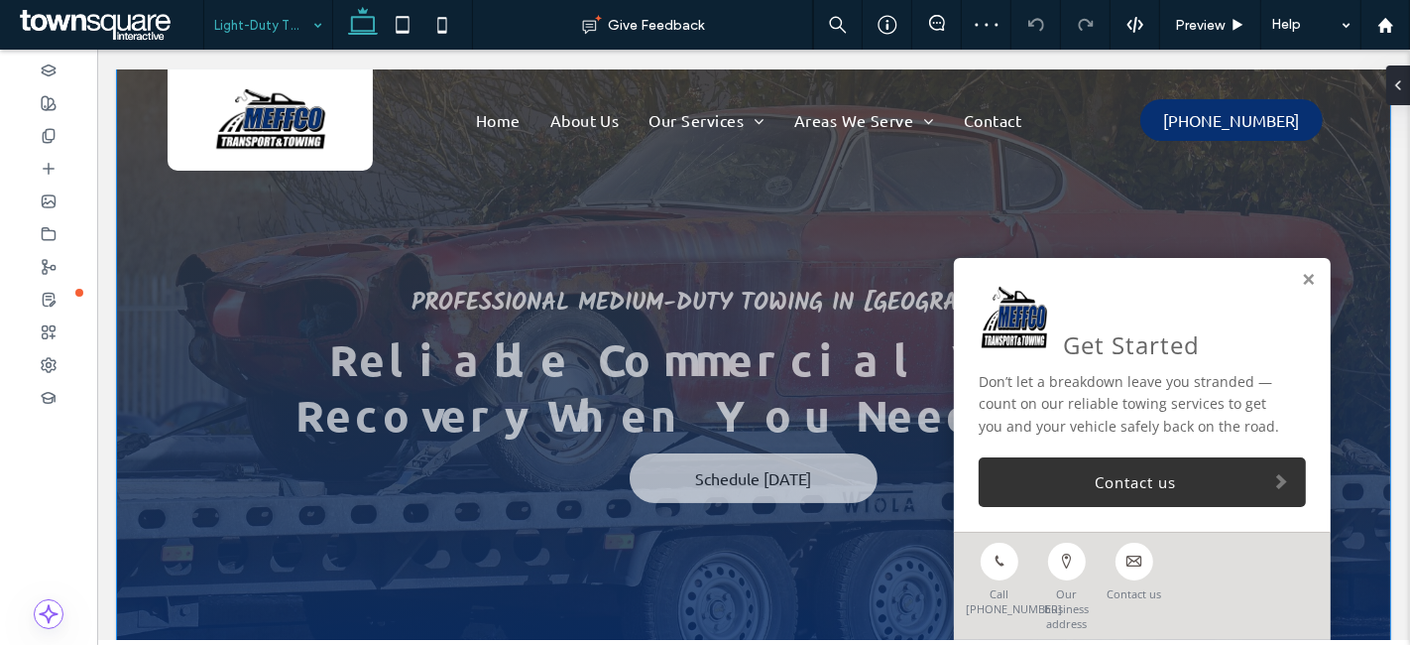
click at [166, 366] on div "Reliable Commercial Vehicle Recovery When You Need It Most Professional Medium-…" at bounding box center [753, 393] width 1190 height 648
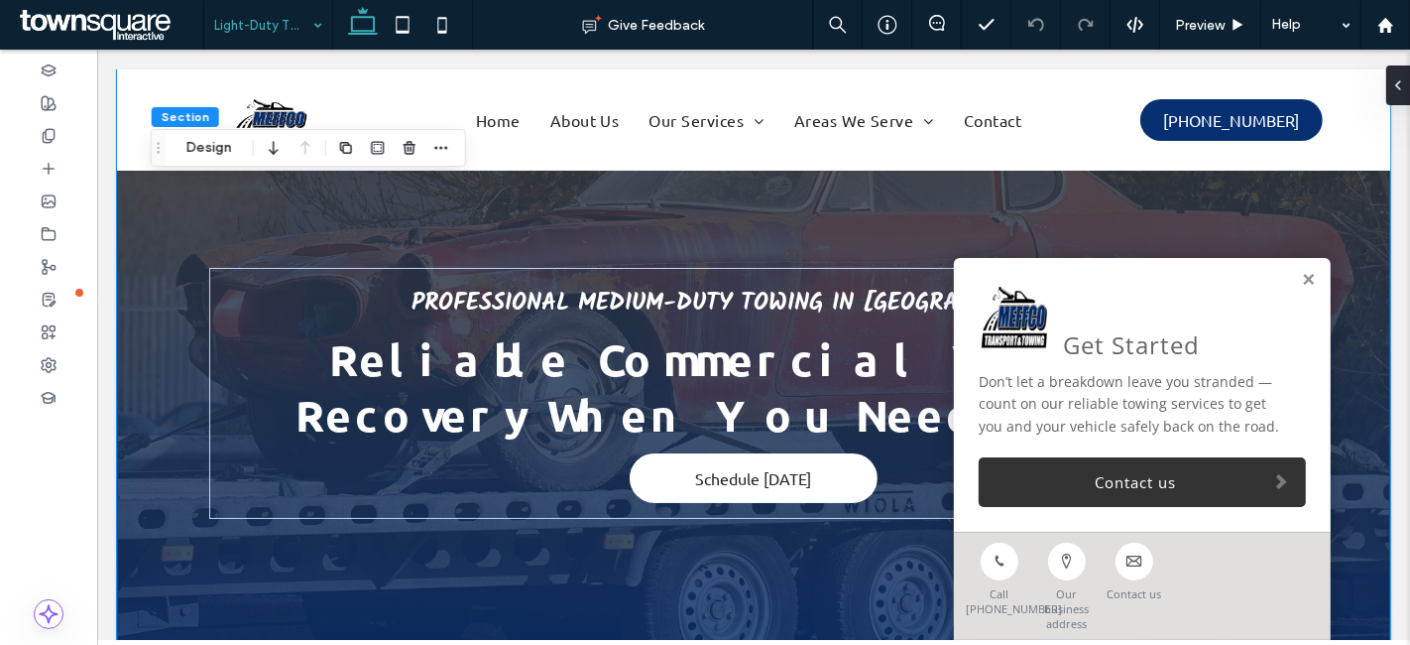
scroll to position [220, 0]
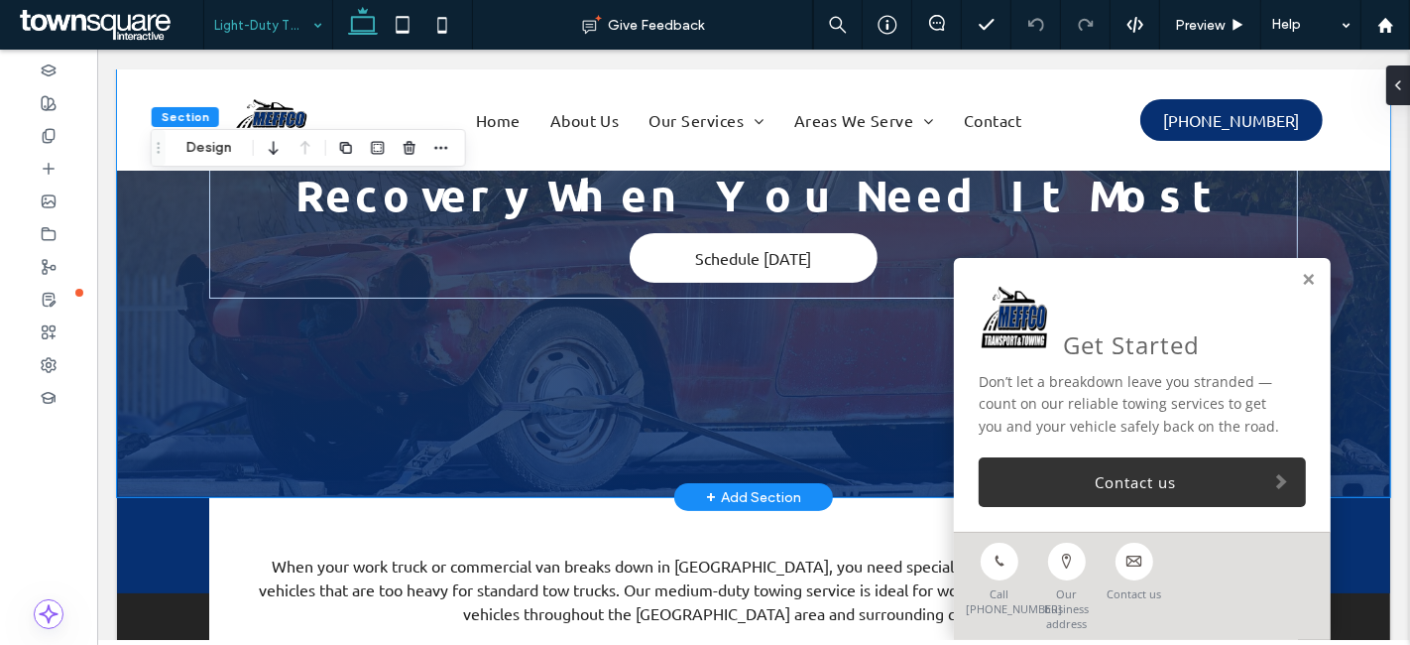
click at [158, 256] on div "Reliable Commercial Vehicle Recovery When You Need It Most Professional Medium-…" at bounding box center [753, 173] width 1190 height 648
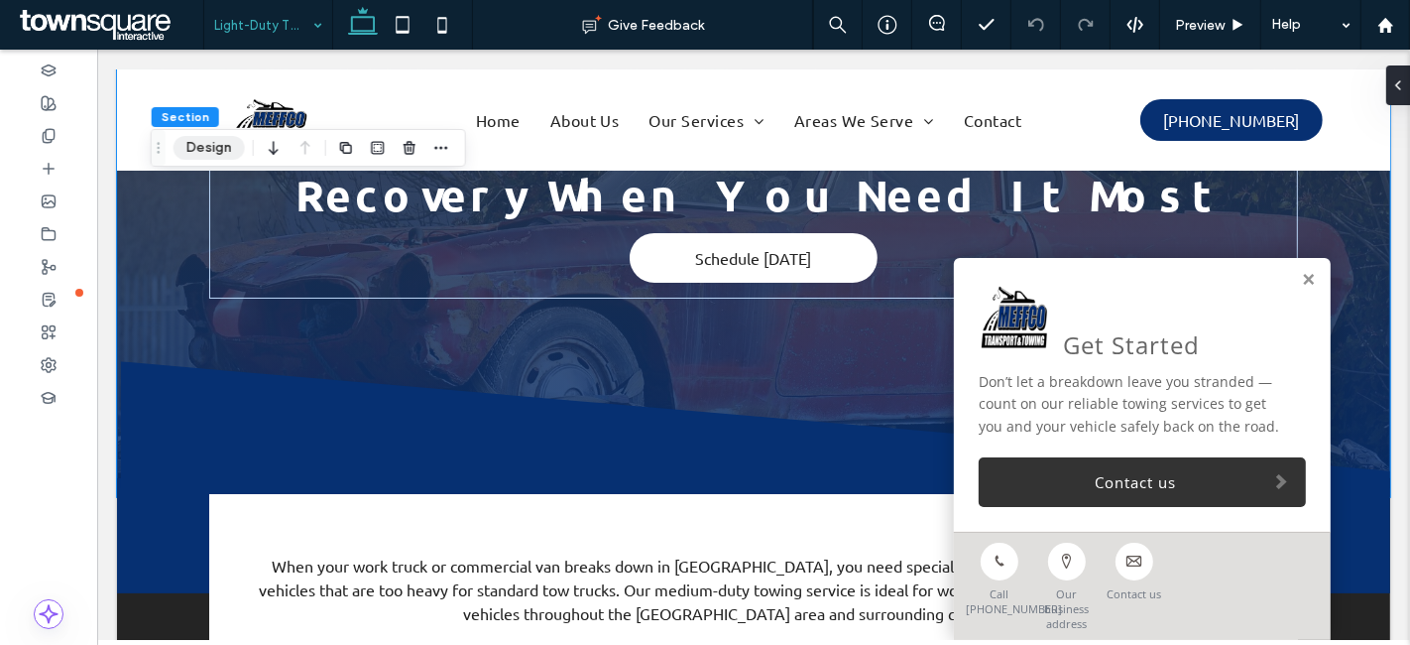
click at [206, 149] on button "Design" at bounding box center [209, 148] width 71 height 24
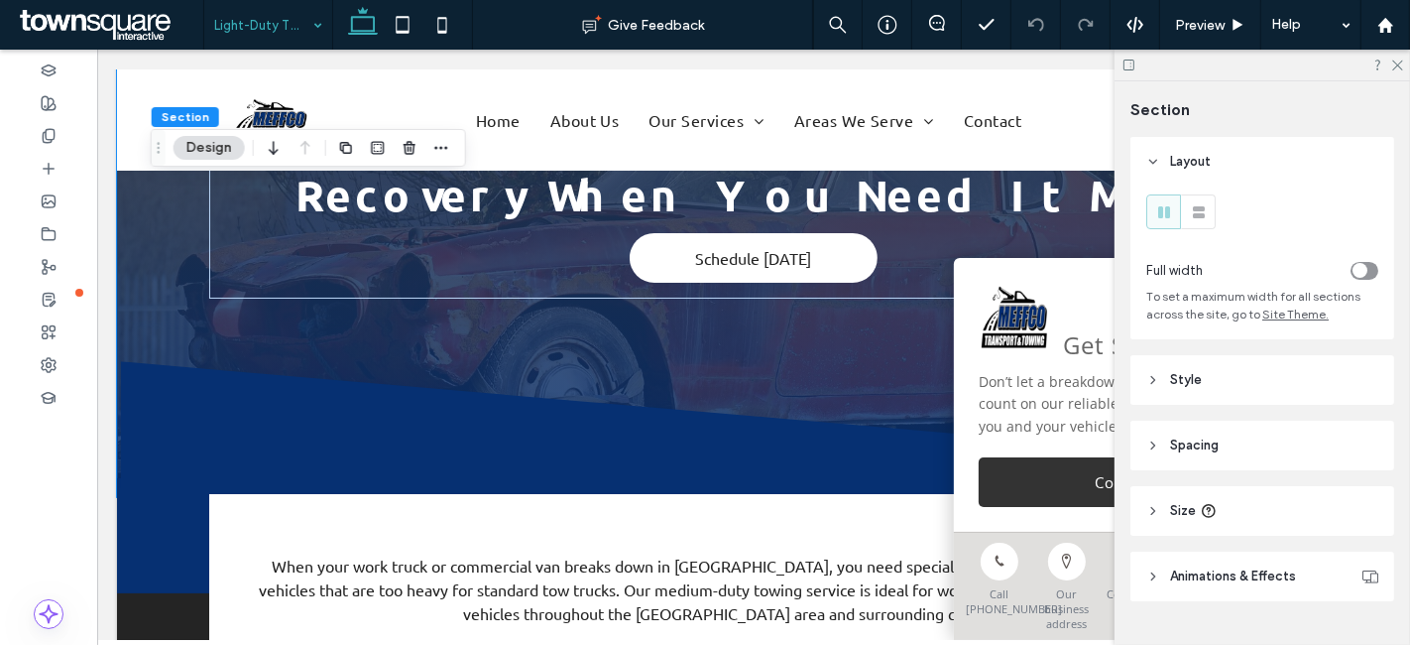
scroll to position [42, 0]
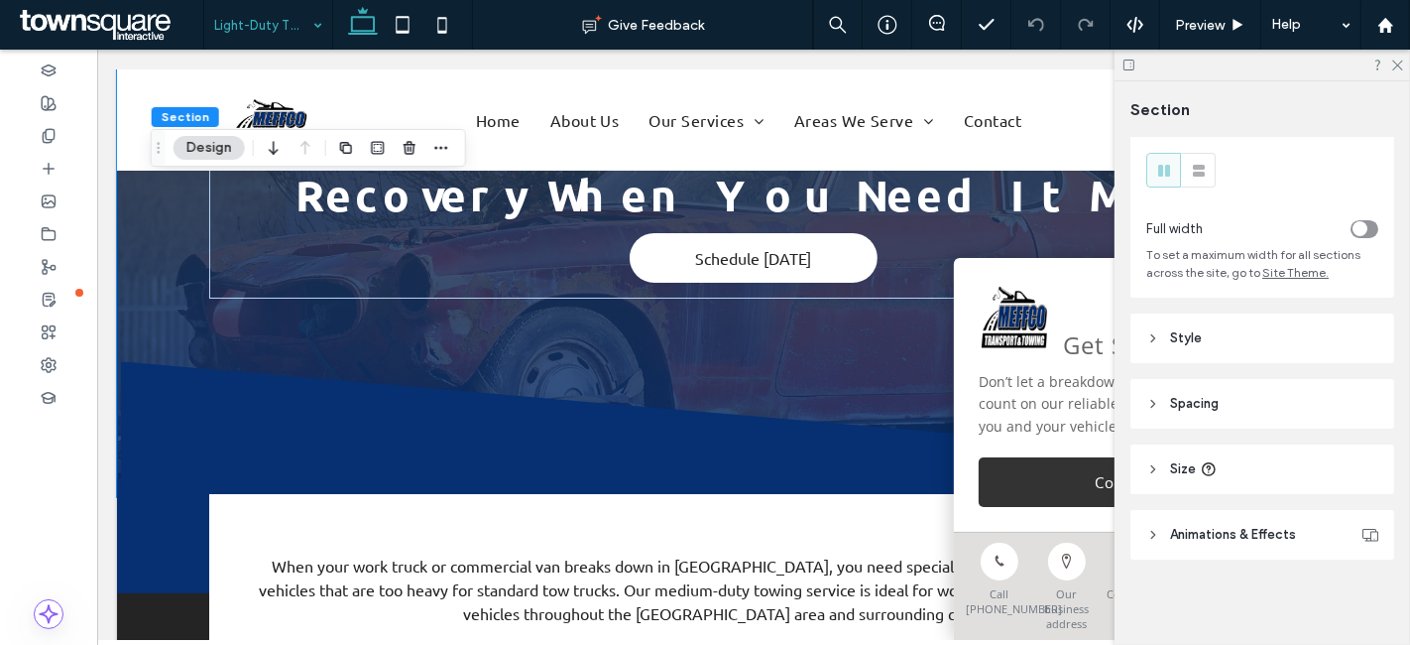
click at [1201, 344] on header "Style" at bounding box center [1263, 338] width 264 height 50
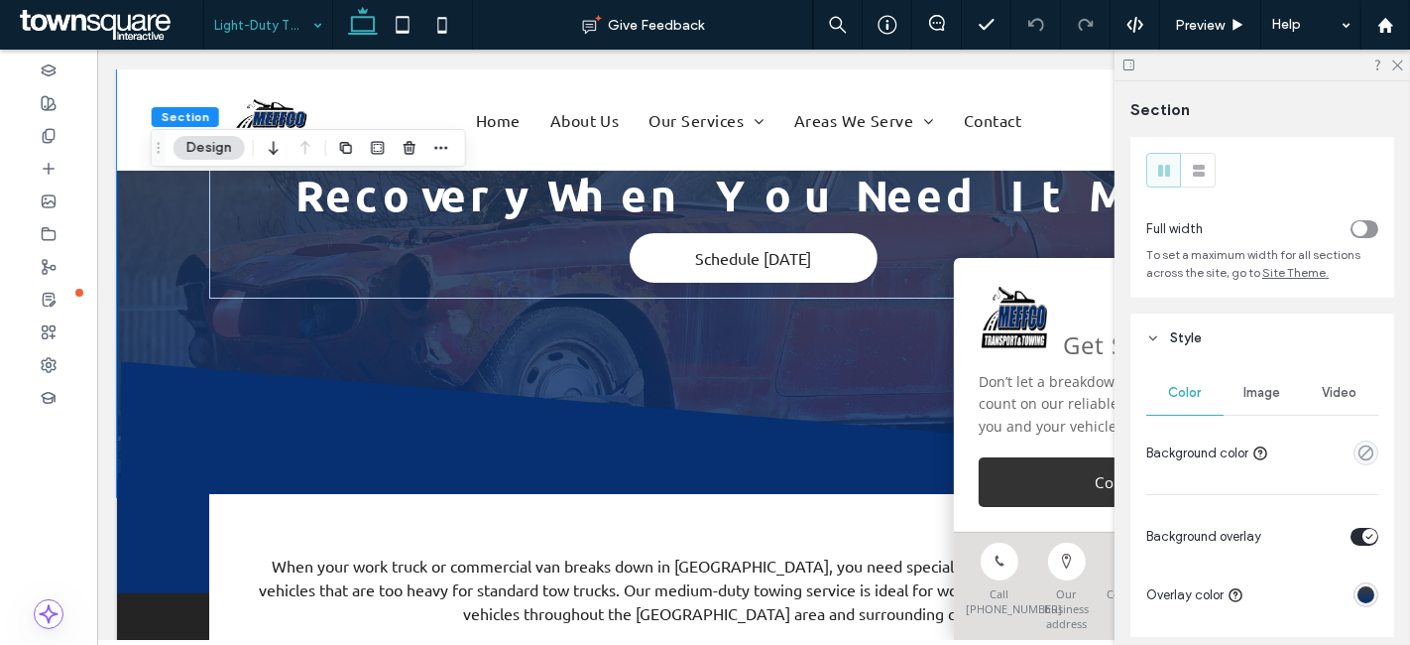
click at [1250, 387] on span "Image" at bounding box center [1263, 393] width 37 height 16
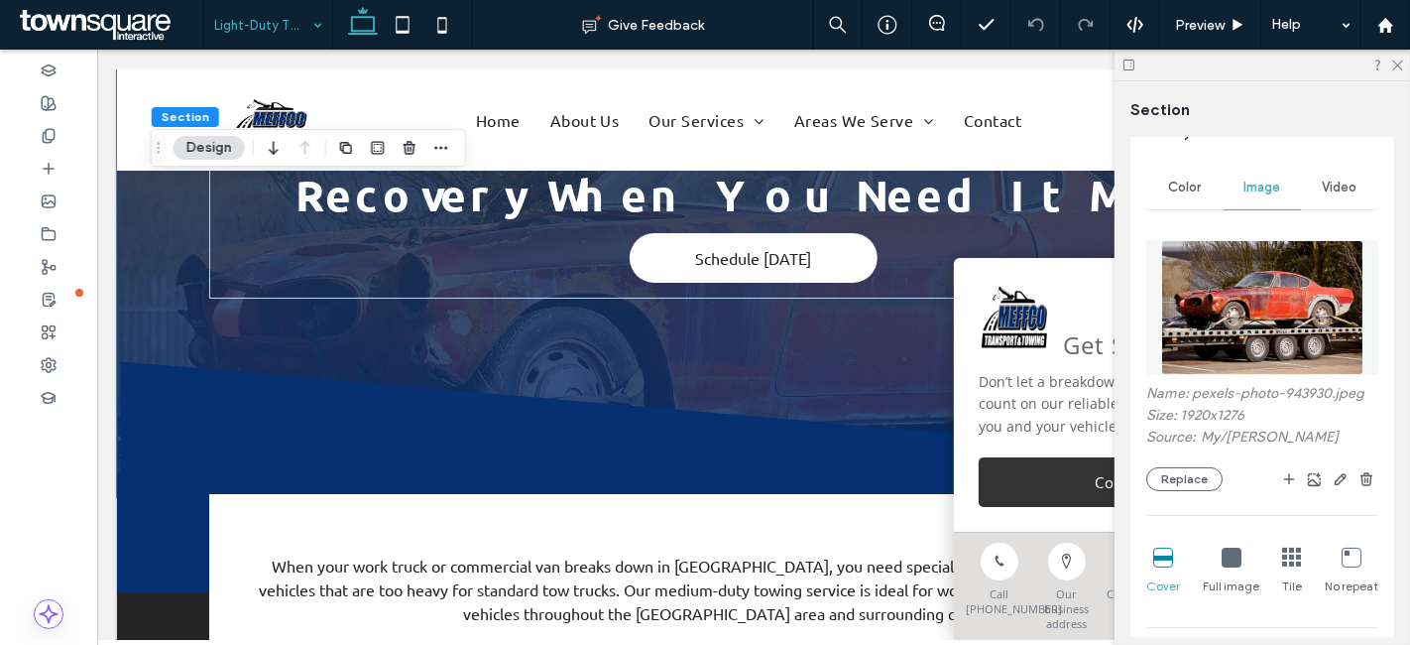
scroll to position [263, 0]
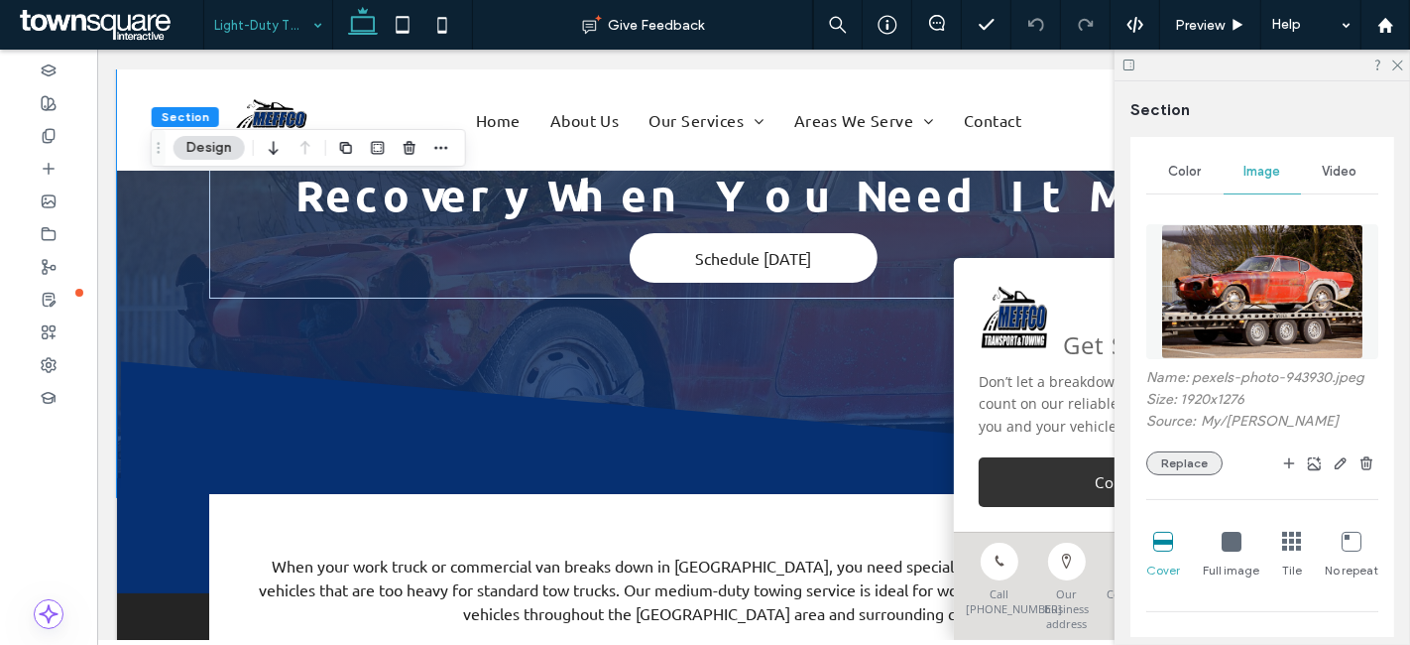
click at [1195, 454] on button "Replace" at bounding box center [1185, 463] width 76 height 24
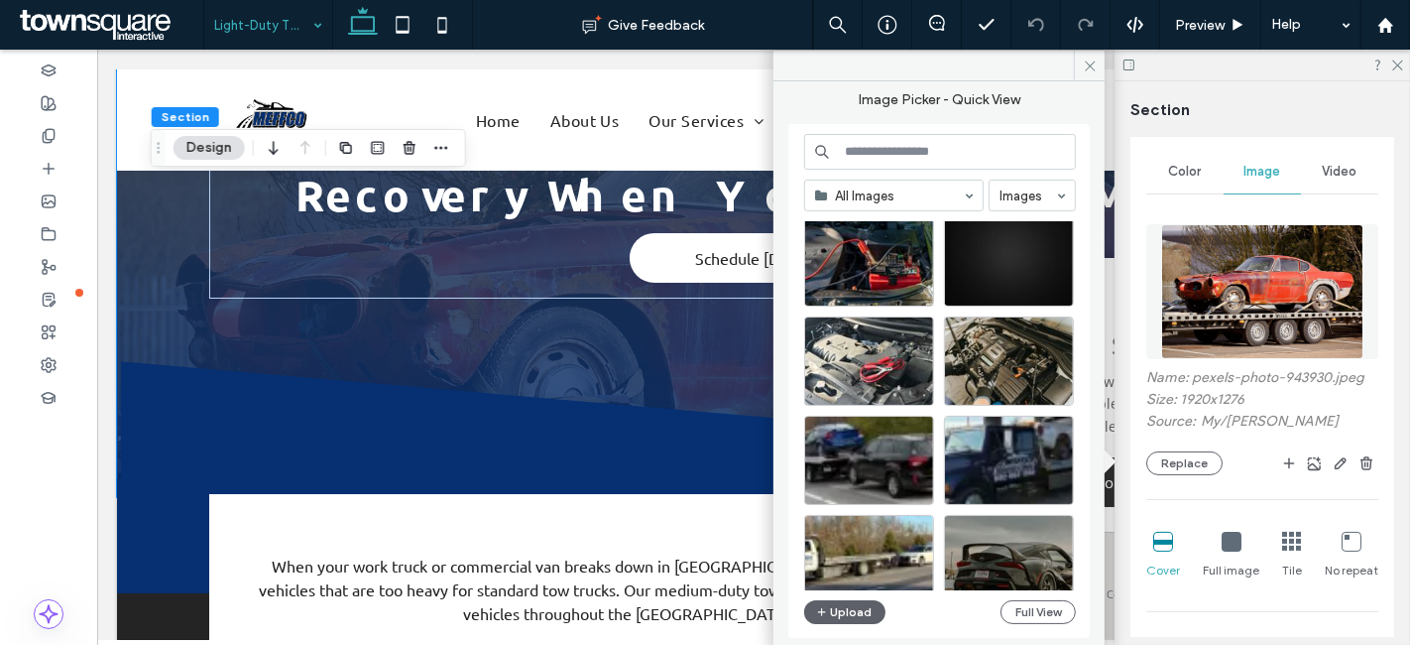
scroll to position [0, 0]
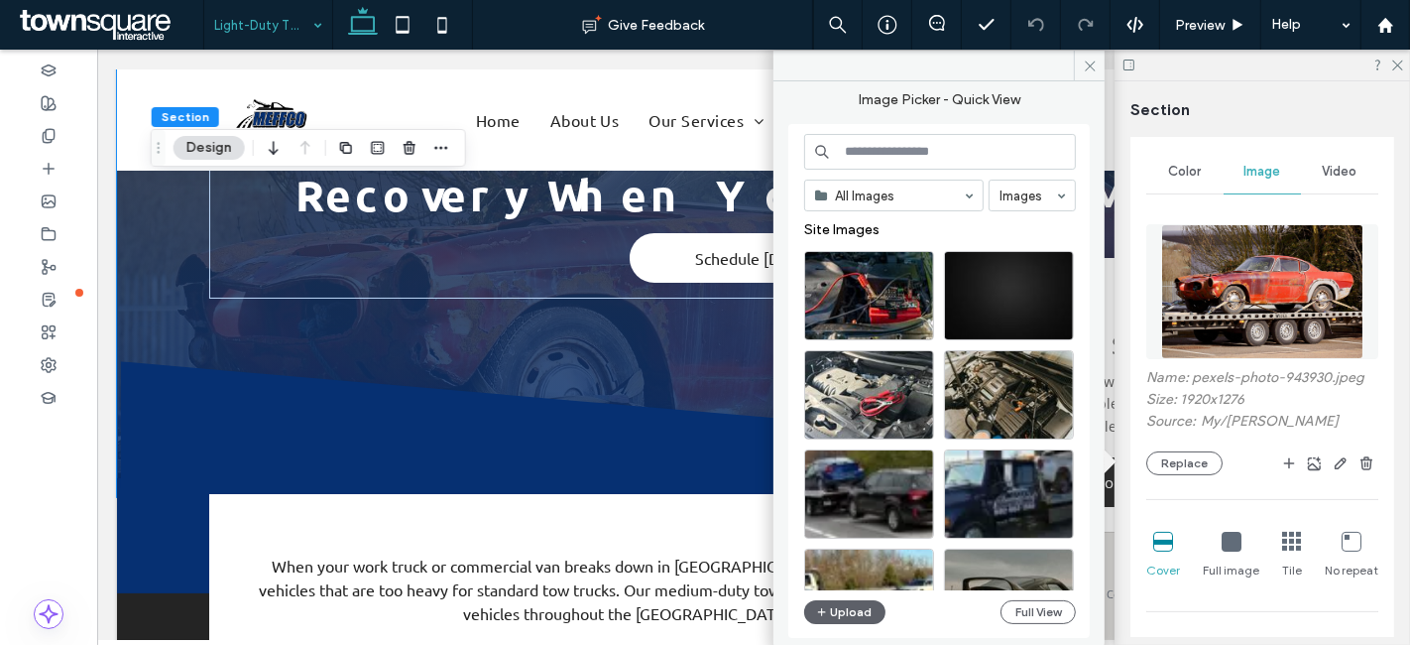
click at [901, 157] on input at bounding box center [940, 152] width 272 height 36
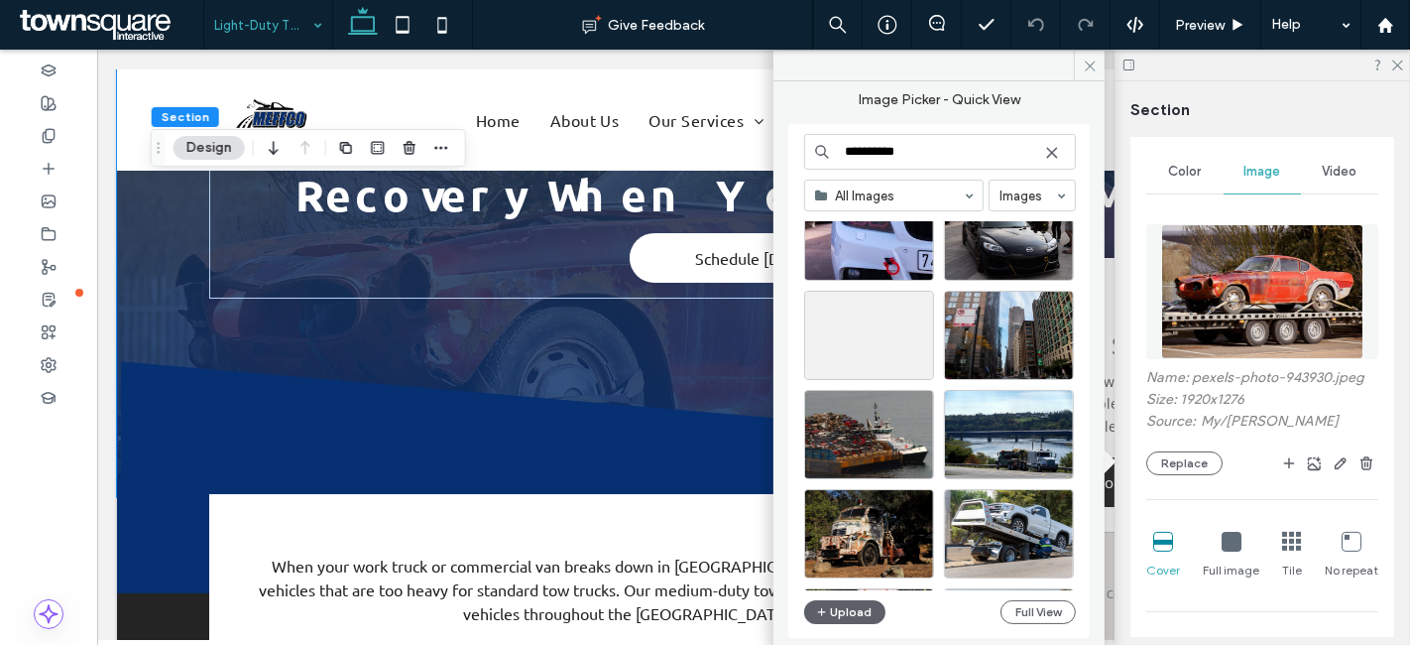
scroll to position [1180, 0]
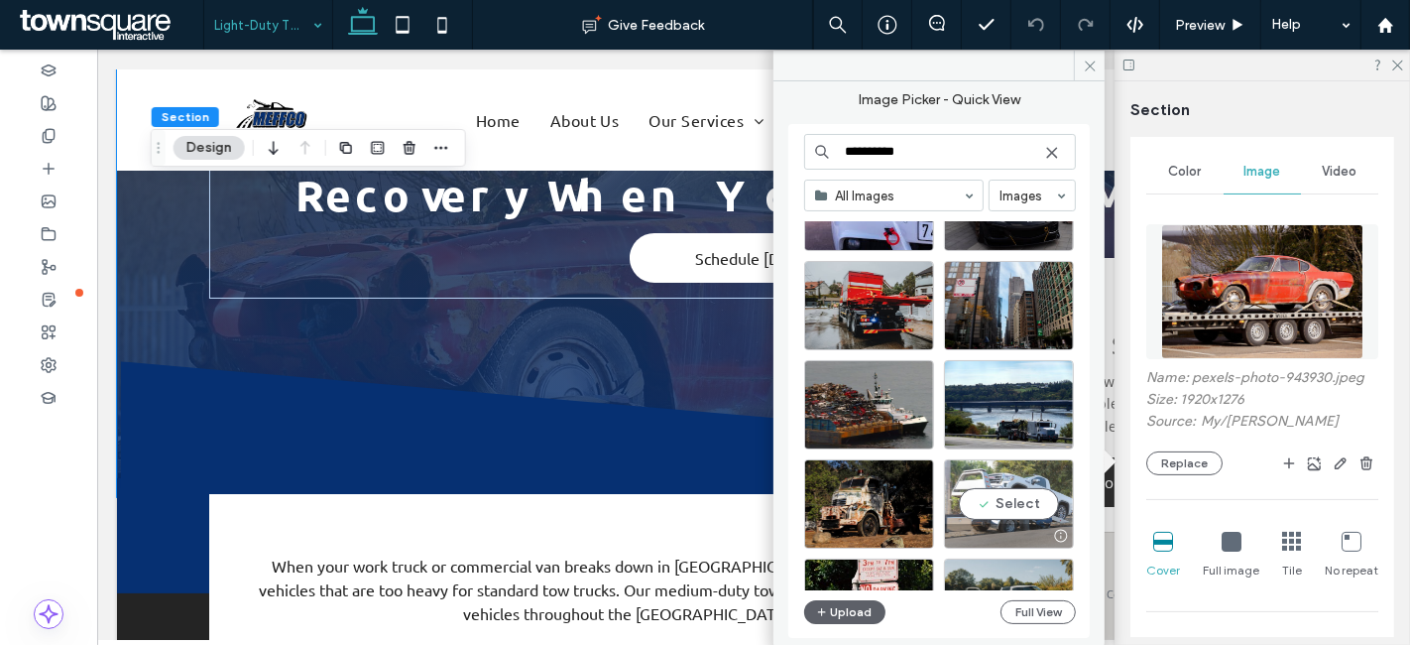
type input "**********"
click at [1014, 511] on div "Select" at bounding box center [1009, 503] width 130 height 89
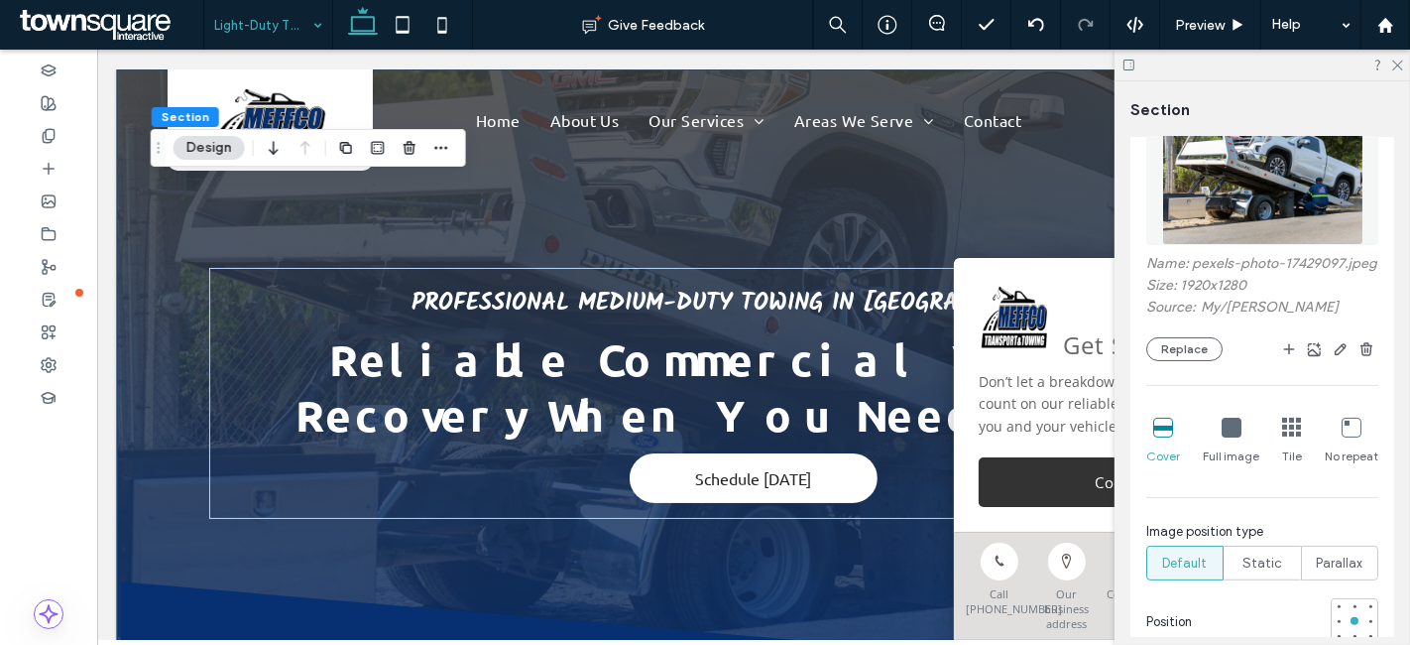
scroll to position [483, 0]
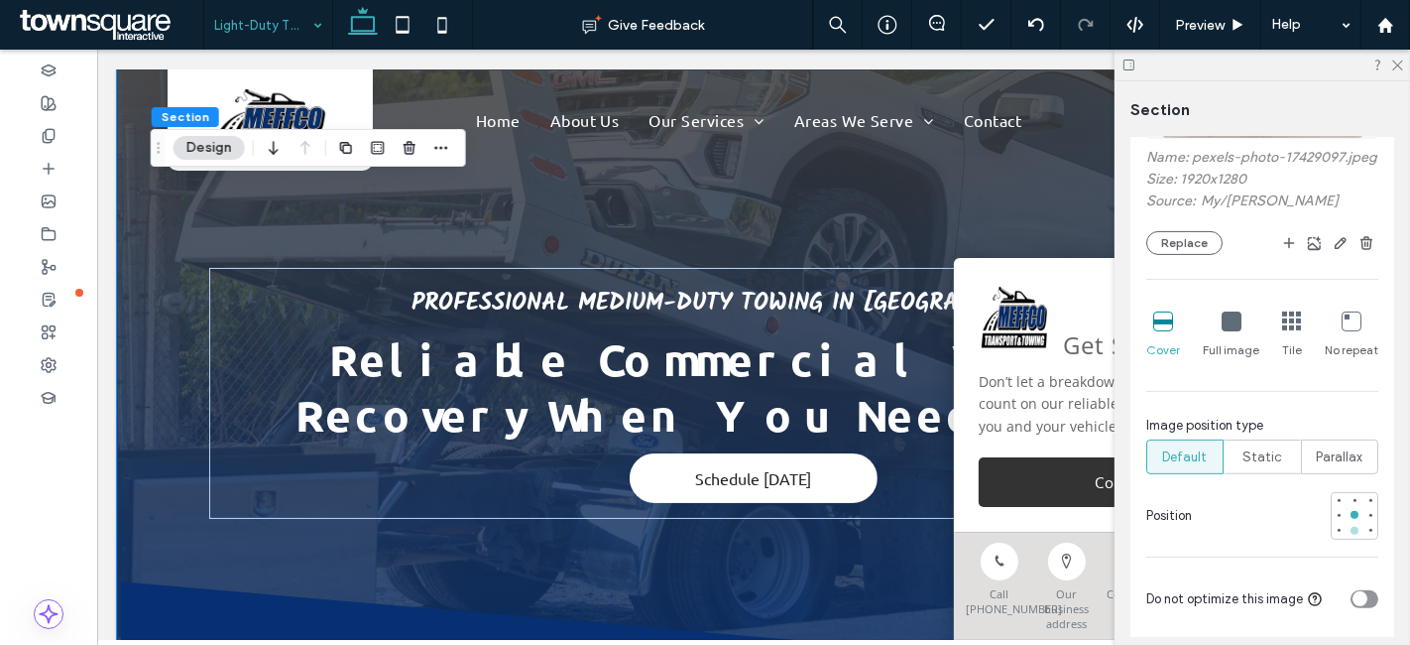
click at [1351, 535] on div at bounding box center [1355, 531] width 8 height 8
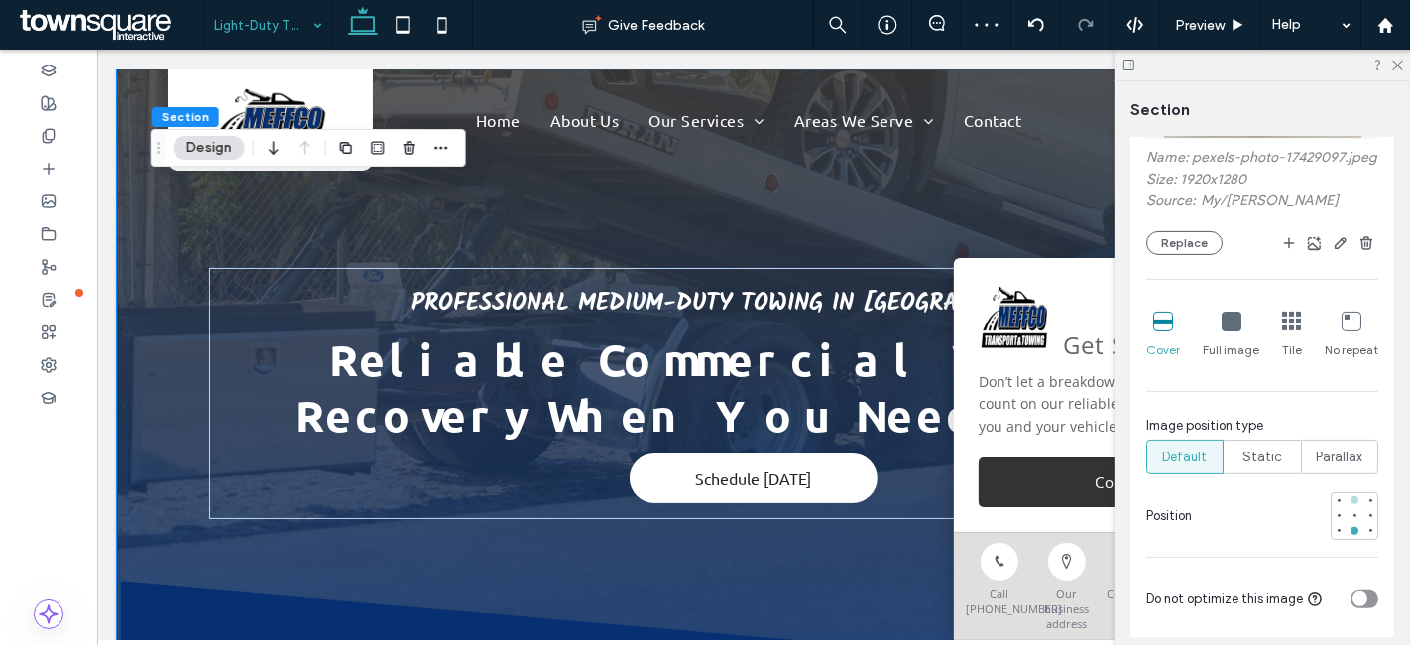
click at [1351, 504] on div at bounding box center [1355, 500] width 8 height 8
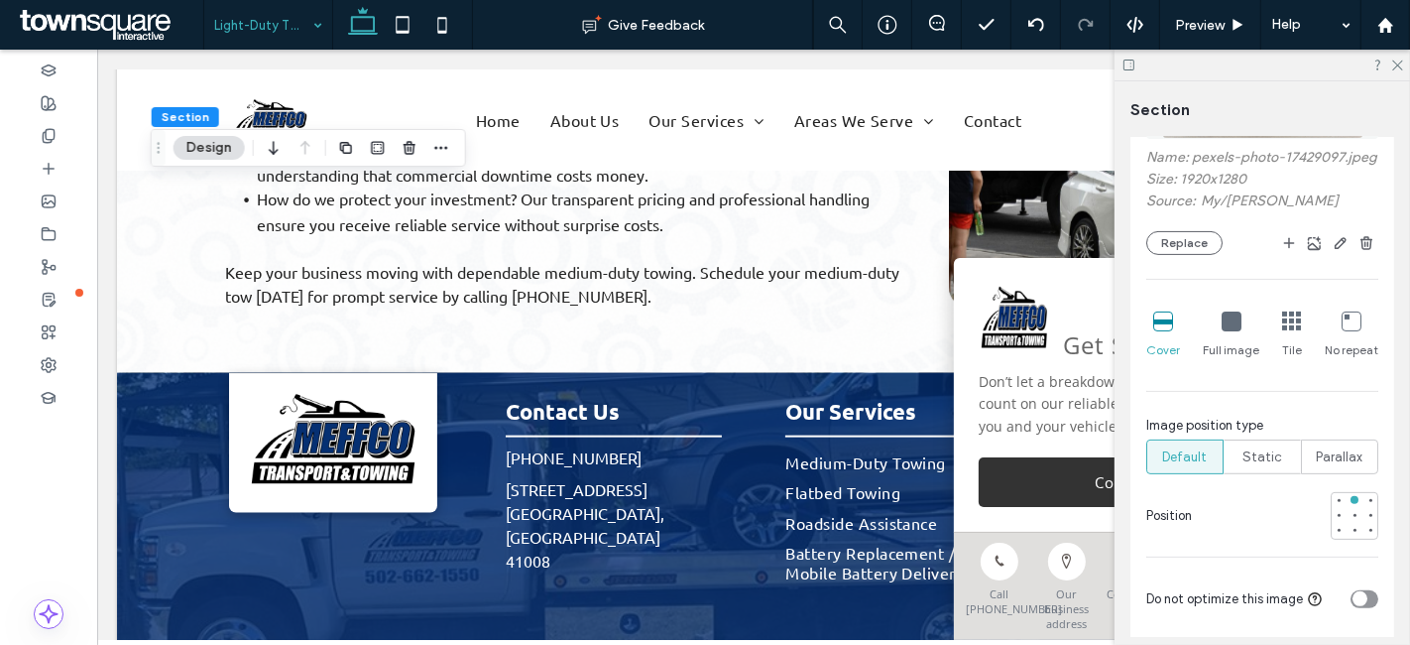
scroll to position [1873, 0]
